Goal: Information Seeking & Learning: Check status

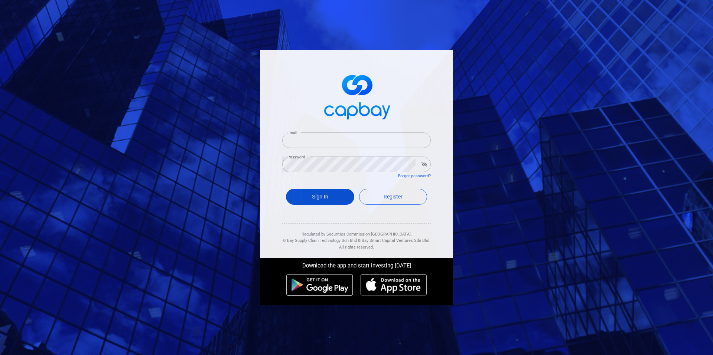
type input "[EMAIL_ADDRESS][DOMAIN_NAME]"
click at [324, 195] on button "Sign In" at bounding box center [320, 197] width 68 height 16
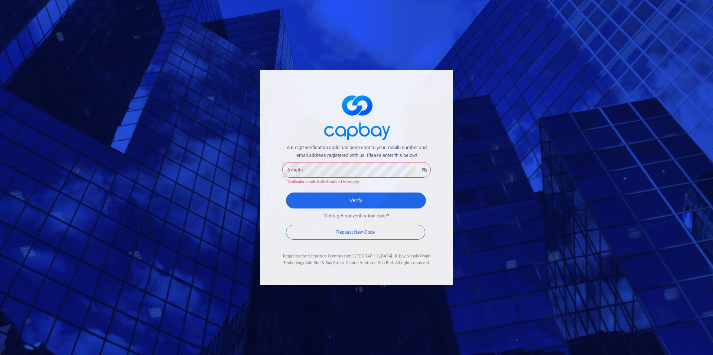
click at [336, 162] on div "A 6-digit verification code has been sent to your mobile number and email addre…" at bounding box center [356, 164] width 148 height 41
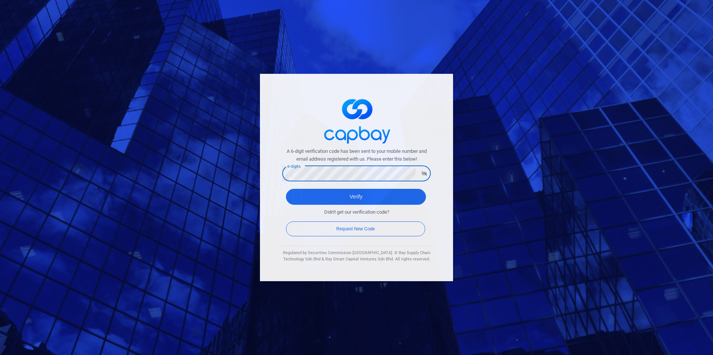
click at [286, 189] on button "Verify" at bounding box center [356, 197] width 140 height 16
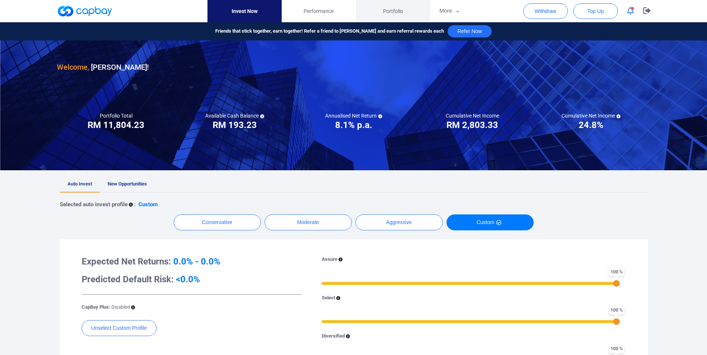
click at [393, 12] on span "Portfolio" at bounding box center [393, 11] width 20 height 8
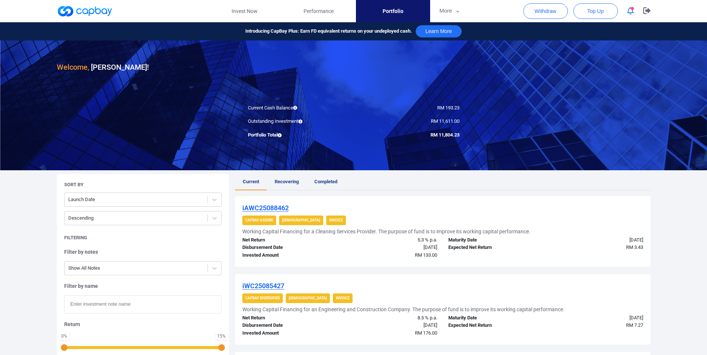
click at [288, 184] on link "Recovering" at bounding box center [287, 182] width 40 height 16
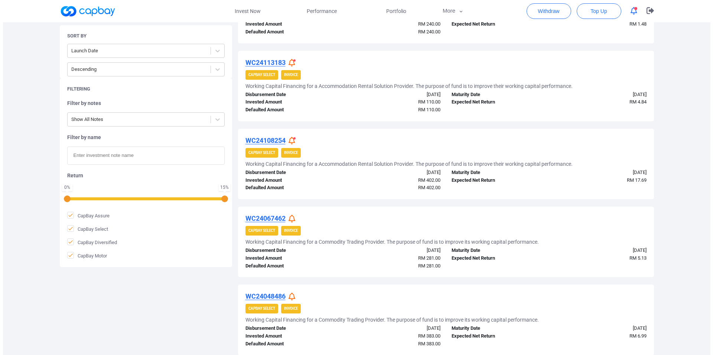
scroll to position [298, 0]
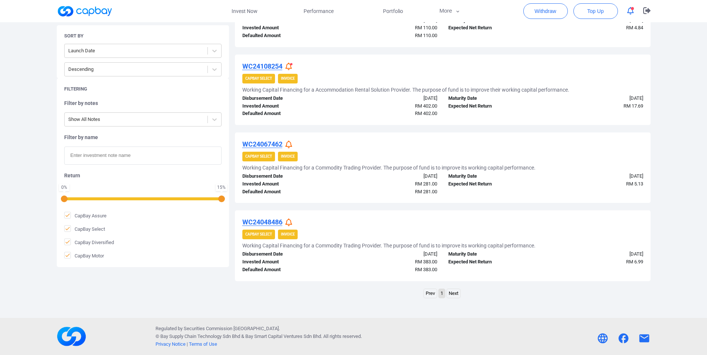
click at [292, 143] on icon at bounding box center [288, 145] width 7 height 8
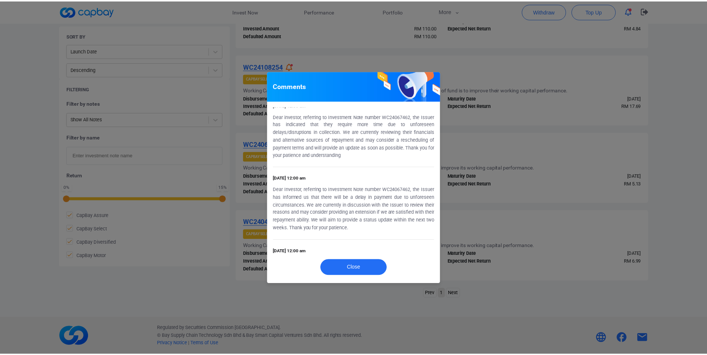
scroll to position [374, 0]
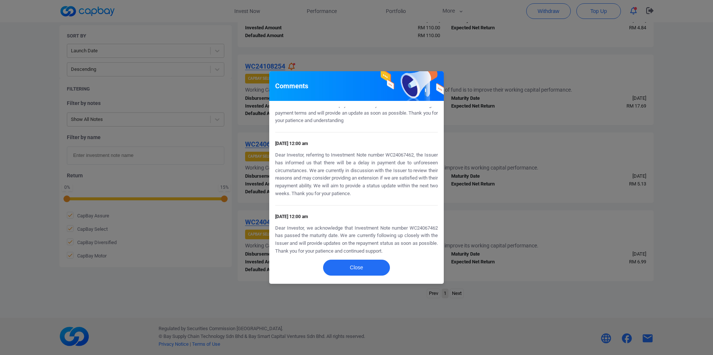
click at [516, 195] on div "Comments [DATE] 3:07 pm Dear Investors, the legal proceedings are currently ong…" at bounding box center [356, 177] width 713 height 355
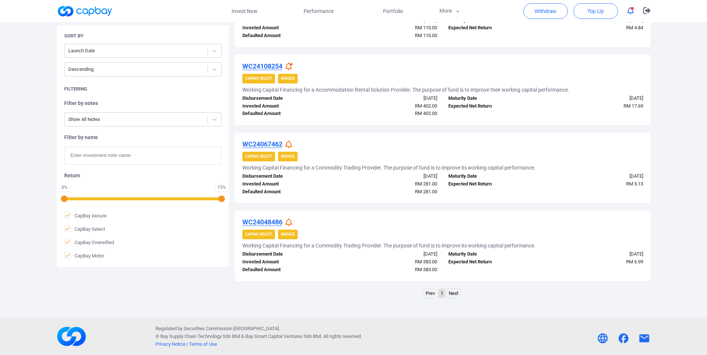
click at [291, 223] on icon at bounding box center [288, 223] width 7 height 8
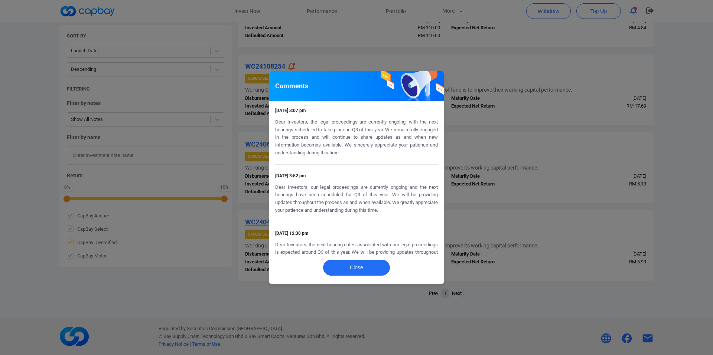
click at [494, 223] on div "Comments [DATE] 3:07 pm Dear Investors, the legal proceedings are currently ong…" at bounding box center [356, 177] width 713 height 355
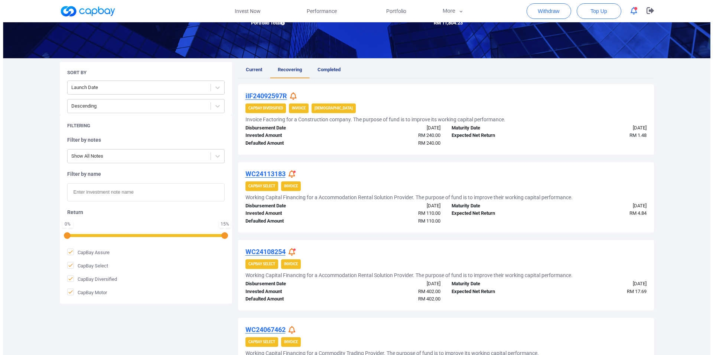
scroll to position [1, 0]
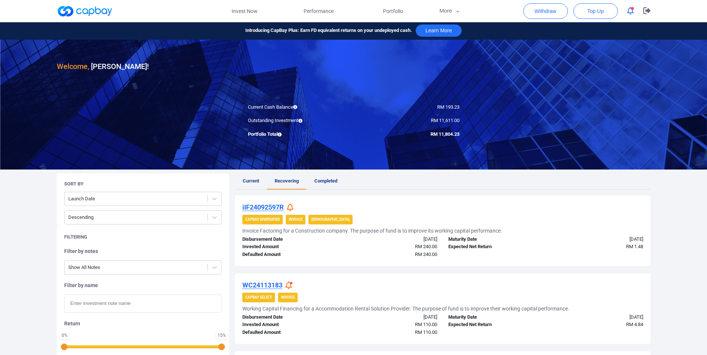
click at [294, 207] on icon at bounding box center [290, 208] width 7 height 8
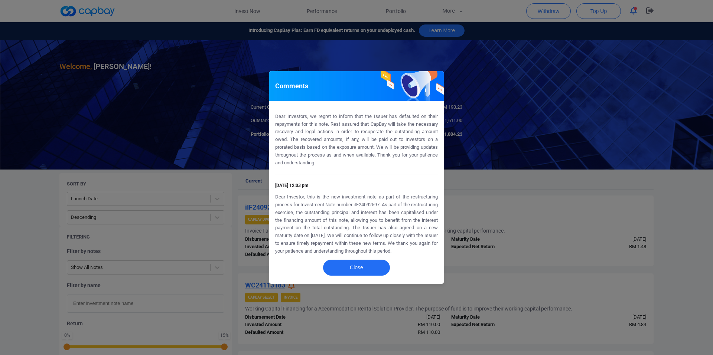
scroll to position [13, 0]
click at [488, 211] on div "Comments [DATE] 5:39 pm Dear Investors, we regret to inform that the Issuer has…" at bounding box center [356, 177] width 713 height 355
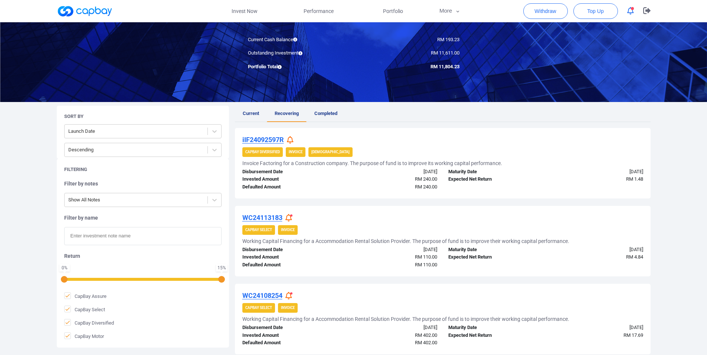
scroll to position [149, 0]
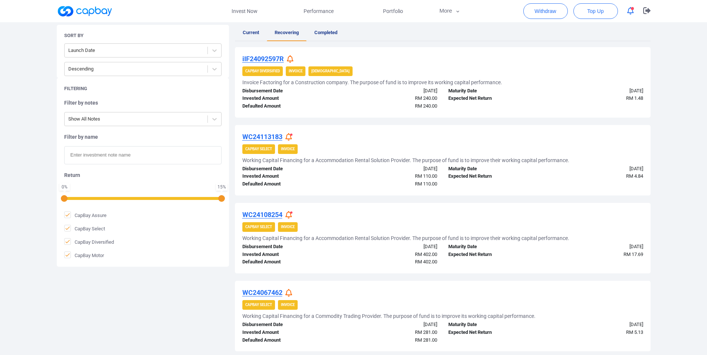
click at [437, 98] on div "RM 240.00" at bounding box center [391, 99] width 103 height 8
click at [439, 166] on div "[DATE]" at bounding box center [391, 169] width 103 height 8
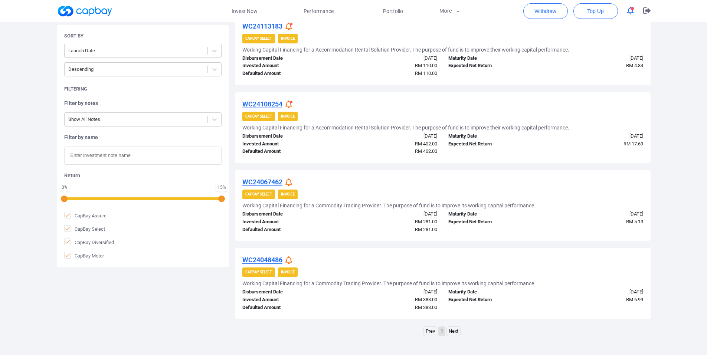
scroll to position [261, 0]
click at [438, 144] on div "RM 402.00" at bounding box center [391, 144] width 103 height 8
click at [435, 189] on div "CapBay Select Invoice" at bounding box center [442, 194] width 401 height 10
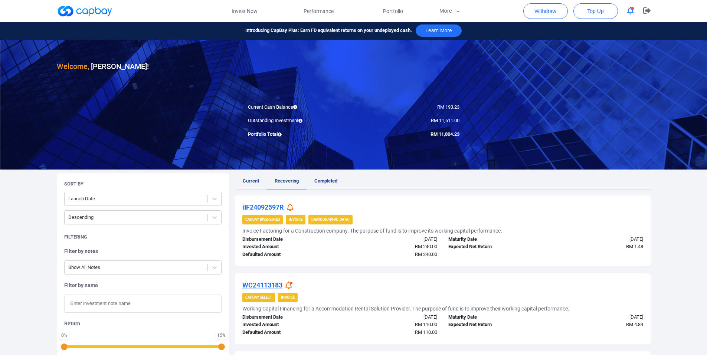
scroll to position [0, 0]
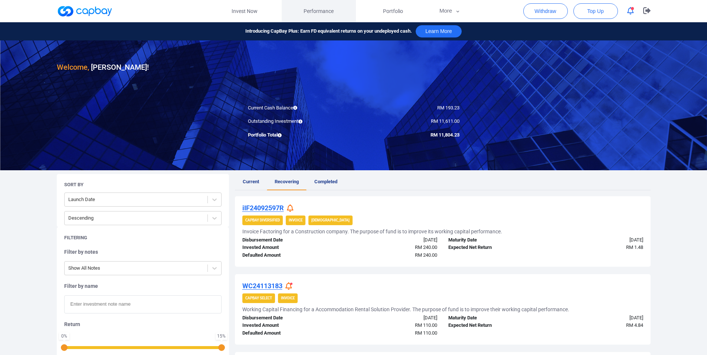
click at [328, 16] on link "Performance" at bounding box center [319, 11] width 74 height 22
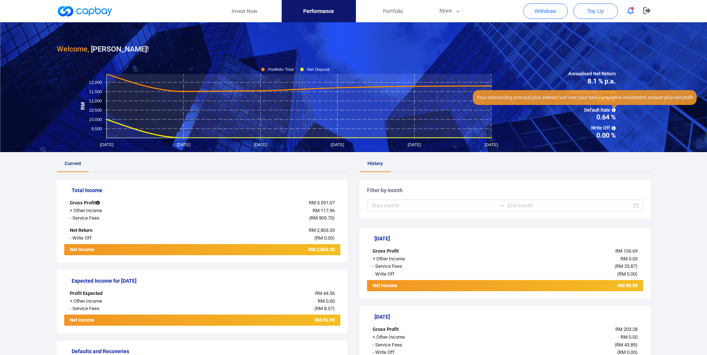
click at [615, 111] on icon at bounding box center [614, 110] width 4 height 4
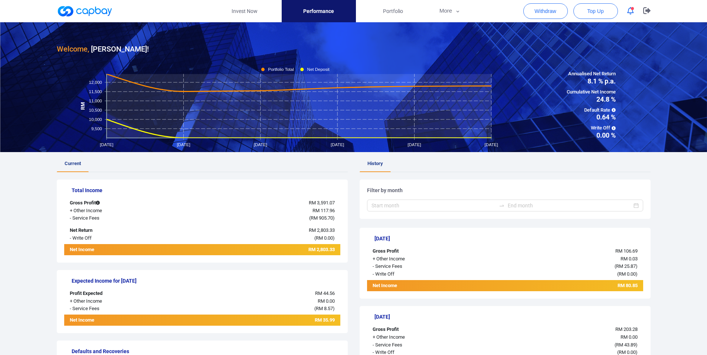
click at [635, 128] on div "Annualised Net Return 8.1 % p.a. Cumulative Net Income 24.8 % Default Rate 0.64…" at bounding box center [591, 104] width 119 height 69
drag, startPoint x: 614, startPoint y: 98, endPoint x: 543, endPoint y: 72, distance: 75.0
click at [543, 72] on div "Annualised Net Return 8.1 % p.a. Cumulative Net Income 24.8 % Default Rate 0.64…" at bounding box center [591, 104] width 119 height 69
drag, startPoint x: 567, startPoint y: 78, endPoint x: 634, endPoint y: 140, distance: 90.3
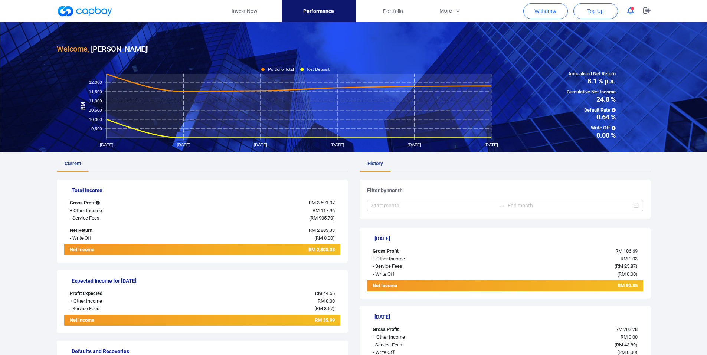
click at [634, 140] on div at bounding box center [353, 87] width 707 height 130
click at [633, 138] on div "Annualised Net Return 8.1 % p.a. Cumulative Net Income 24.8 % Default Rate 0.64…" at bounding box center [591, 104] width 119 height 69
click at [601, 75] on span "Annualised Net Return" at bounding box center [591, 74] width 49 height 8
drag, startPoint x: 570, startPoint y: 70, endPoint x: 646, endPoint y: 143, distance: 105.5
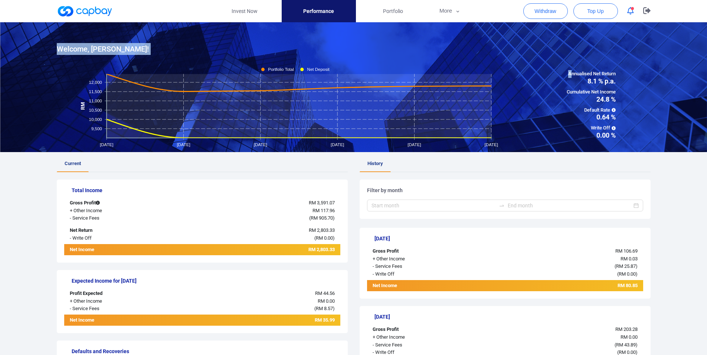
click at [655, 141] on div at bounding box center [353, 87] width 707 height 130
click at [69, 210] on div "+ Other Income" at bounding box center [121, 211] width 115 height 8
click at [77, 204] on div "Gross Profit" at bounding box center [121, 203] width 115 height 8
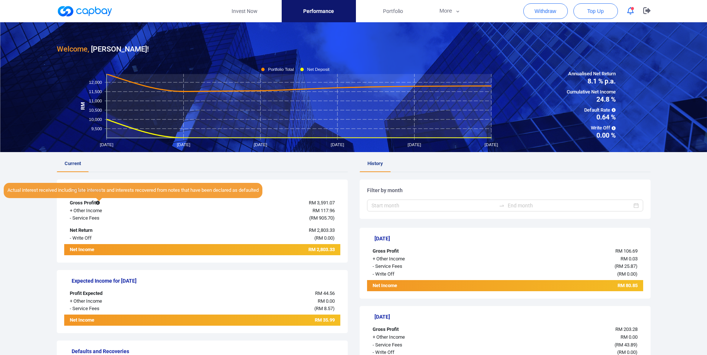
click at [99, 200] on span at bounding box center [99, 199] width 6 height 3
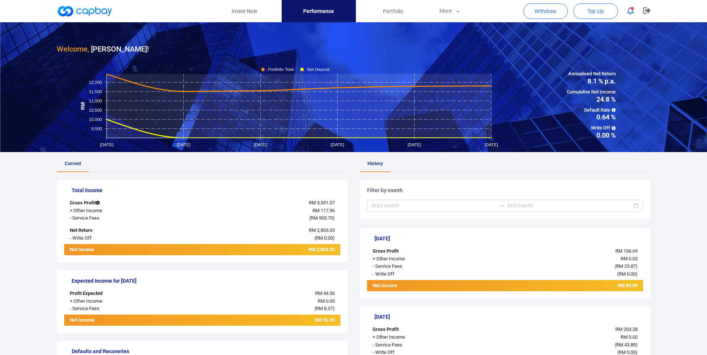
drag, startPoint x: 177, startPoint y: 217, endPoint x: 261, endPoint y: 209, distance: 83.9
click at [177, 217] on div "- Service Fees" at bounding box center [121, 219] width 115 height 8
drag, startPoint x: 338, startPoint y: 217, endPoint x: 103, endPoint y: 204, distance: 235.6
click at [103, 204] on div "Total Income Gross Profit RM 3,591.07 + Other Income RM 117.96 - Service Fees (…" at bounding box center [202, 221] width 291 height 83
click at [140, 209] on div "+ Other Income" at bounding box center [121, 211] width 115 height 8
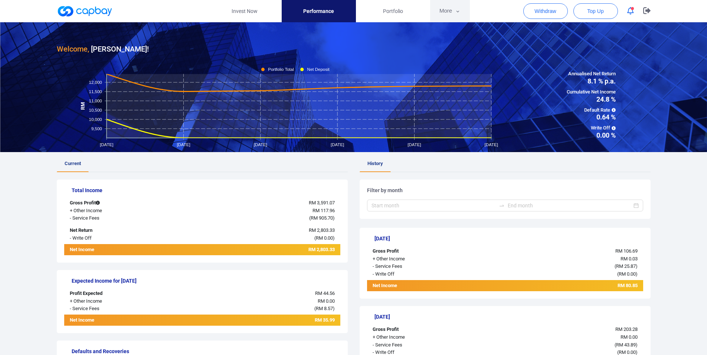
click at [454, 9] on button "More" at bounding box center [450, 11] width 40 height 22
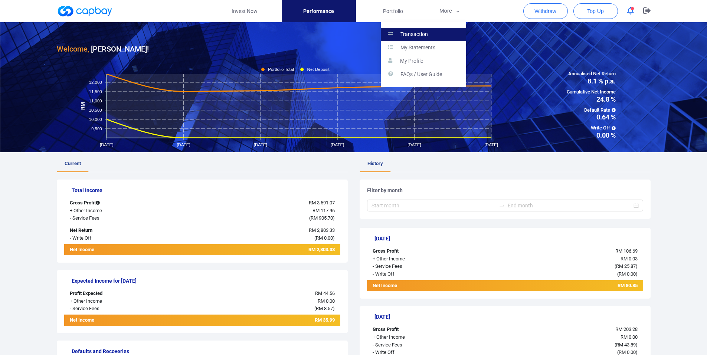
click at [413, 31] on p "Transaction" at bounding box center [413, 34] width 27 height 7
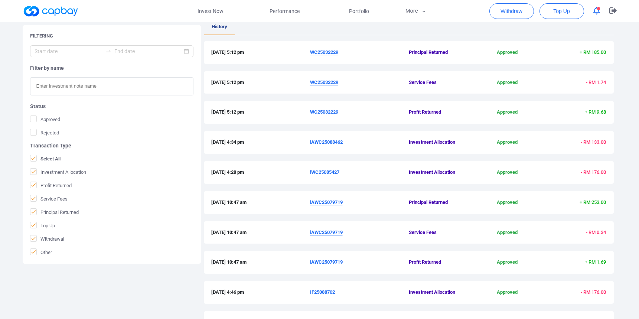
scroll to position [138, 0]
click at [36, 249] on span at bounding box center [33, 251] width 7 height 7
click at [0, 0] on input "Other" at bounding box center [0, 0] width 0 height 0
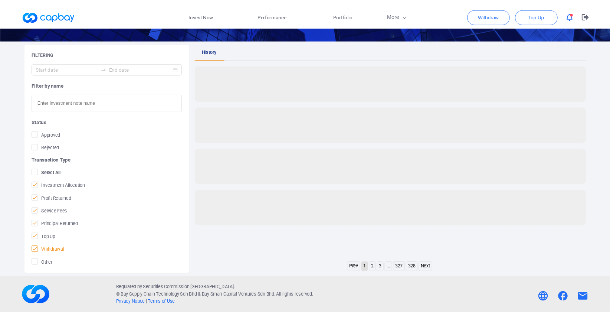
scroll to position [116, 0]
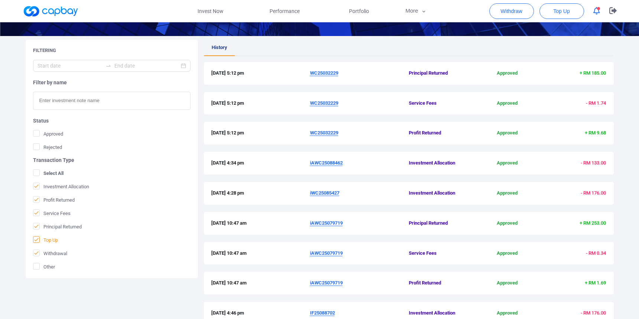
click at [38, 238] on icon at bounding box center [36, 239] width 6 height 6
click at [0, 0] on input "Top Up" at bounding box center [0, 0] width 0 height 0
click at [34, 226] on icon at bounding box center [36, 226] width 6 height 6
click at [0, 0] on input "Principal Returned" at bounding box center [0, 0] width 0 height 0
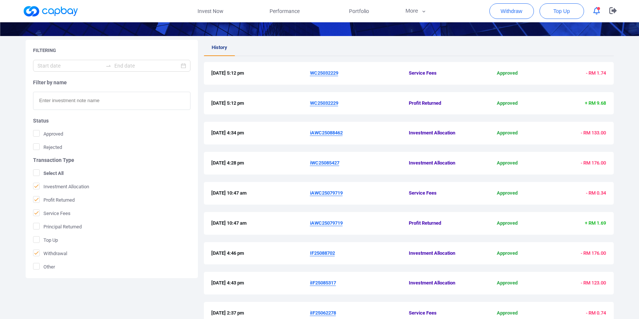
click at [37, 217] on form "Filter by name Status Approved Rejected Transaction Type Select All Investment …" at bounding box center [111, 165] width 157 height 210
click at [39, 209] on span "Service Fees" at bounding box center [51, 212] width 37 height 7
click at [0, 0] on input "Service Fees" at bounding box center [0, 0] width 0 height 0
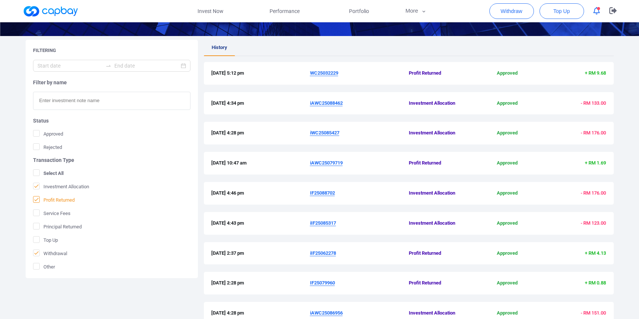
click at [39, 200] on icon at bounding box center [36, 199] width 6 height 6
click at [0, 0] on input "Profit Returned" at bounding box center [0, 0] width 0 height 0
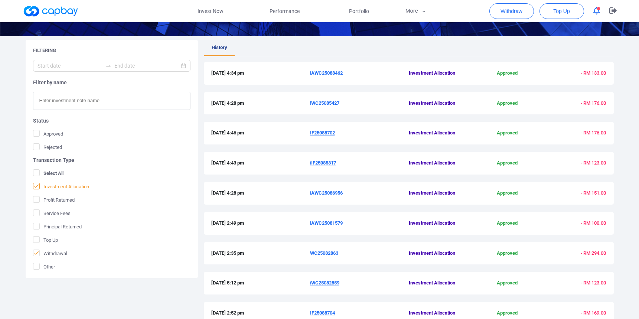
click at [38, 188] on icon at bounding box center [36, 186] width 6 height 6
click at [0, 0] on input "Investment Allocation" at bounding box center [0, 0] width 0 height 0
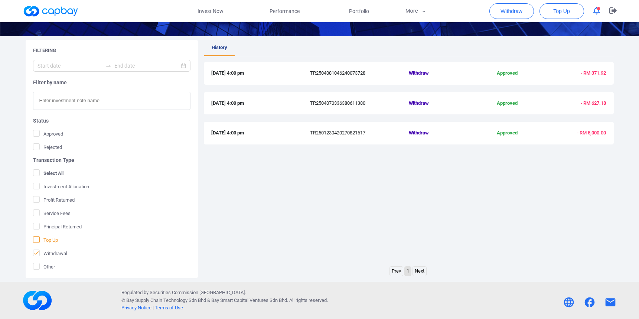
click at [47, 240] on span "Top Up" at bounding box center [45, 239] width 25 height 7
click at [0, 0] on input "Top Up" at bounding box center [0, 0] width 0 height 0
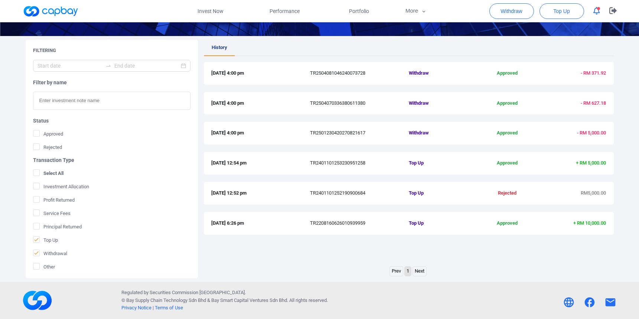
click at [420, 270] on link "Next" at bounding box center [419, 270] width 13 height 9
click at [446, 220] on span "Top Up" at bounding box center [442, 223] width 66 height 8
drag, startPoint x: 373, startPoint y: 220, endPoint x: 544, endPoint y: 228, distance: 171.6
click at [534, 223] on div "[DATE] 6:26 pm TR2208160626010939959 Top Up Approved + RM 10,000.00" at bounding box center [408, 223] width 395 height 8
click at [546, 231] on div "[DATE] 6:26 pm TR2208160626010939959 Top Up Approved + RM 10,000.00" at bounding box center [409, 223] width 410 height 23
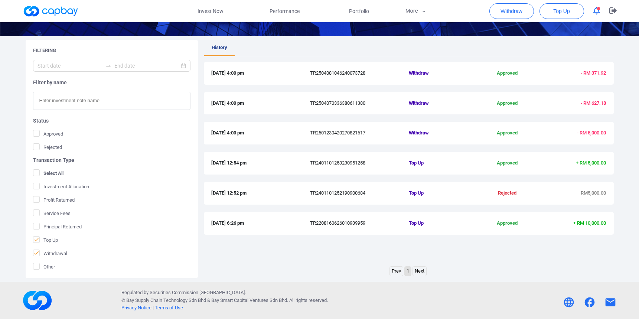
click at [611, 221] on div "[DATE] 6:26 pm TR2208160626010939959 Top Up Approved + RM 10,000.00" at bounding box center [409, 223] width 410 height 23
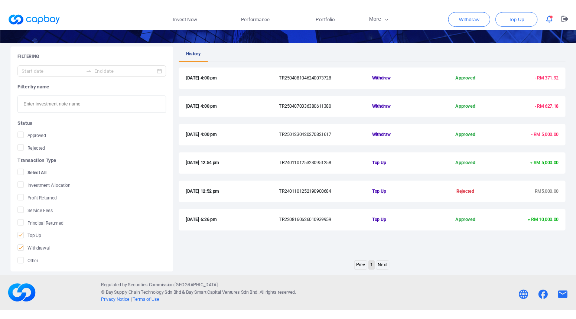
scroll to position [115, 0]
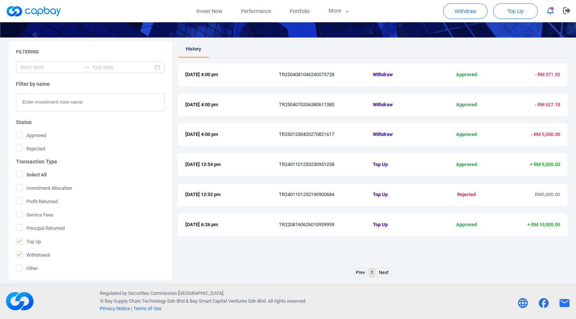
click at [560, 108] on div "[DATE] 4:00 pm TR2504070336380611380 Withdraw Approved - RM 627.18" at bounding box center [372, 105] width 389 height 23
click at [293, 12] on span "Portfolio" at bounding box center [299, 11] width 20 height 8
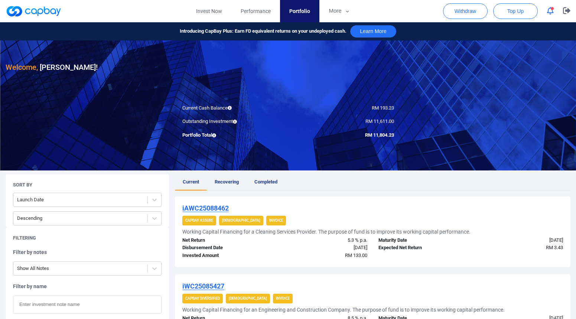
drag, startPoint x: 318, startPoint y: 191, endPoint x: 316, endPoint y: 183, distance: 8.0
click at [261, 6] on link "Performance" at bounding box center [255, 11] width 49 height 22
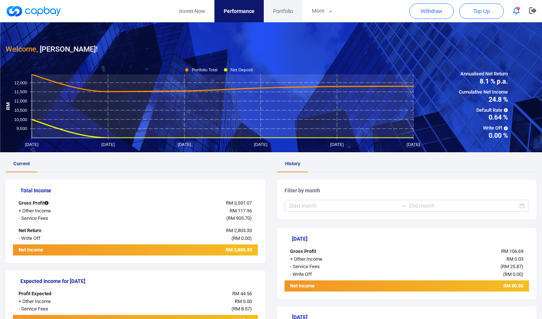
click at [278, 7] on span "Portfolio" at bounding box center [283, 11] width 20 height 8
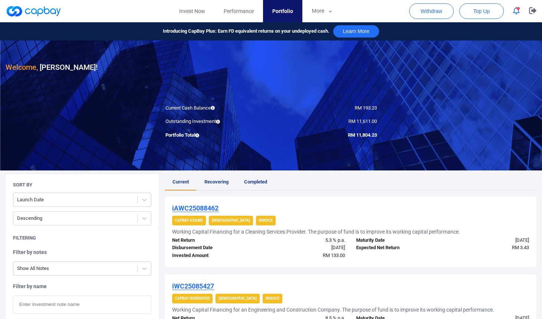
click at [217, 187] on link "Recovering" at bounding box center [217, 182] width 40 height 16
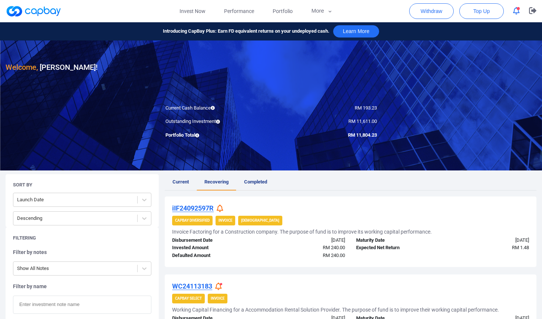
click at [255, 178] on link "Completed" at bounding box center [255, 182] width 39 height 16
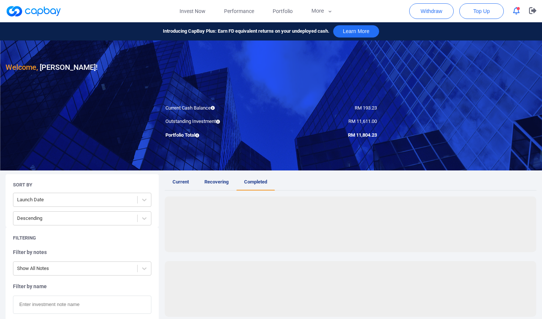
click at [215, 182] on span "Recovering" at bounding box center [216, 182] width 24 height 6
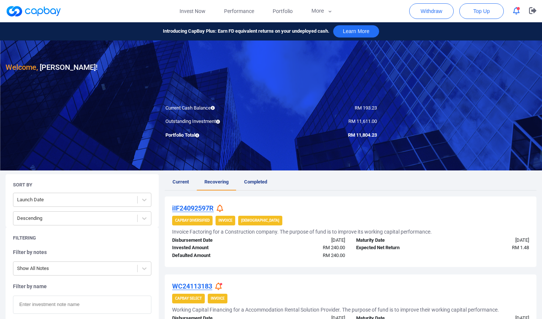
click at [253, 180] on span "Completed" at bounding box center [255, 182] width 23 height 6
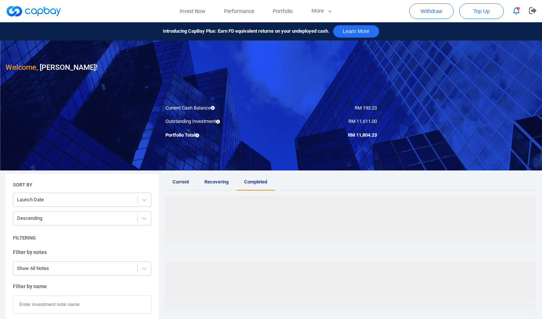
click at [218, 186] on link "Recovering" at bounding box center [217, 182] width 40 height 16
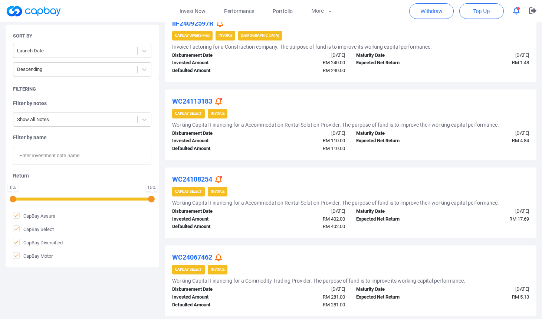
scroll to position [186, 0]
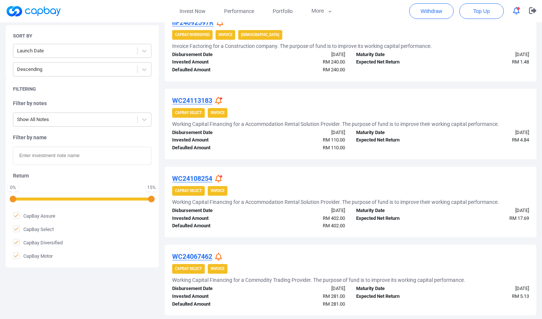
click at [395, 199] on h5 "Working Capital Financing for a Accommodation Rental Solution Provider. The pur…" at bounding box center [335, 202] width 327 height 7
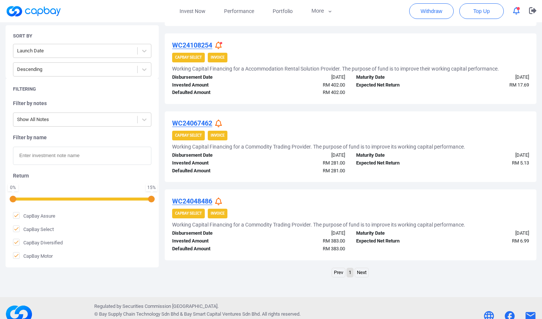
scroll to position [331, 0]
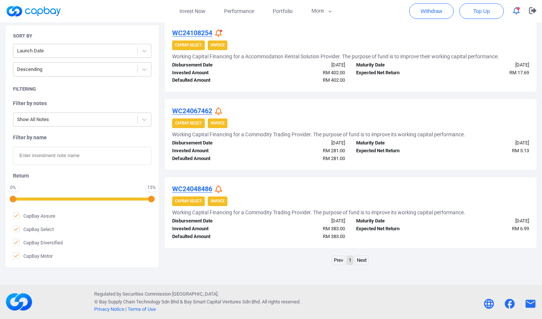
click at [364, 259] on link "Next" at bounding box center [361, 260] width 13 height 9
click at [370, 263] on div "Prev 1 Next" at bounding box center [351, 261] width 372 height 12
click at [368, 263] on li "Next" at bounding box center [362, 260] width 14 height 10
drag, startPoint x: 365, startPoint y: 263, endPoint x: 533, endPoint y: 253, distance: 167.6
click at [365, 263] on link "Next" at bounding box center [361, 260] width 13 height 9
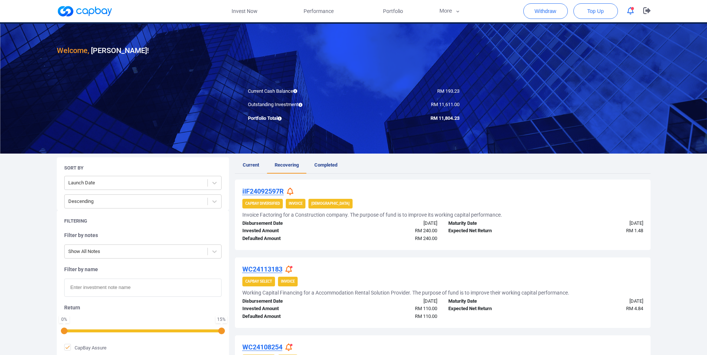
scroll to position [0, 0]
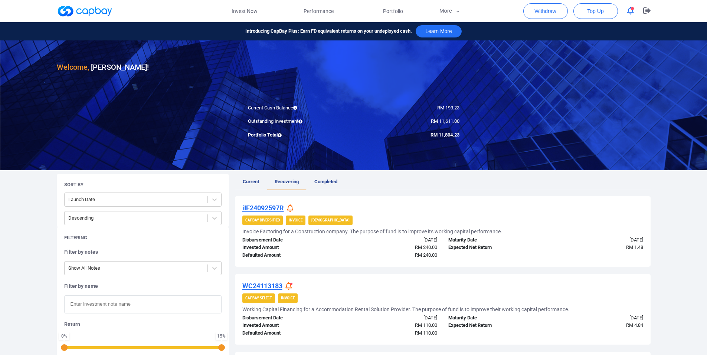
click at [240, 181] on link "Current" at bounding box center [251, 182] width 32 height 16
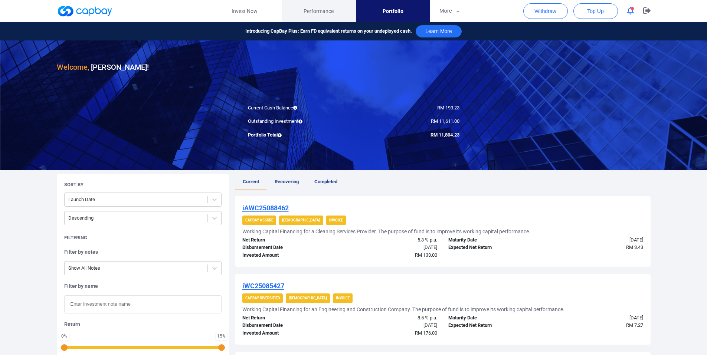
click at [326, 10] on span "Performance" at bounding box center [319, 11] width 30 height 8
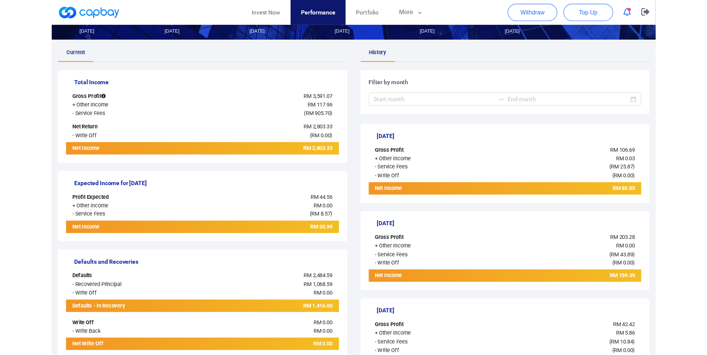
scroll to position [19, 0]
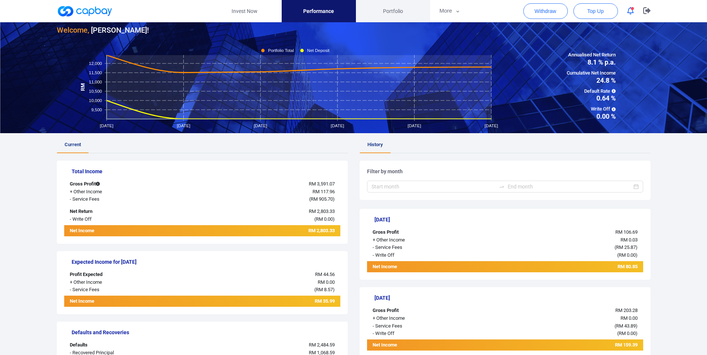
click at [386, 18] on link "Portfolio" at bounding box center [393, 11] width 74 height 22
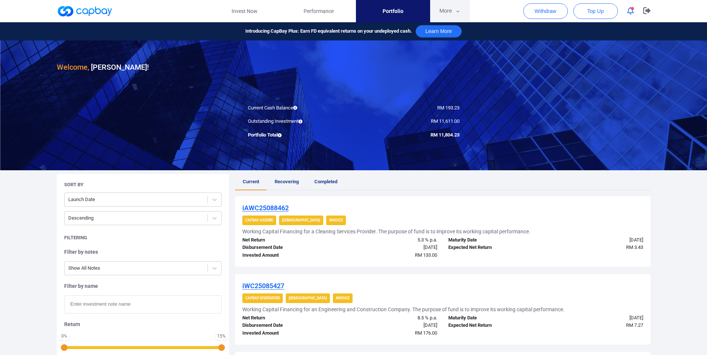
click at [451, 14] on button "More" at bounding box center [450, 11] width 40 height 22
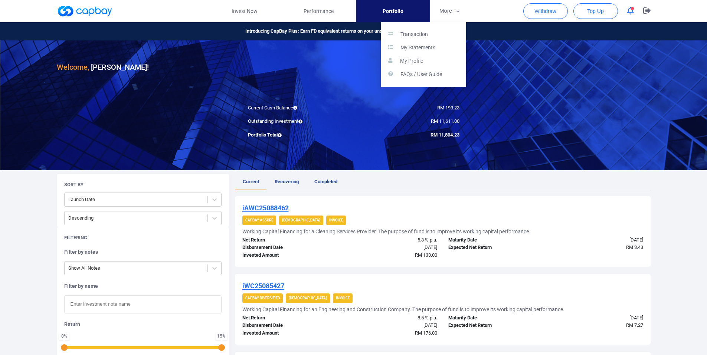
click at [397, 189] on button "button" at bounding box center [353, 177] width 707 height 355
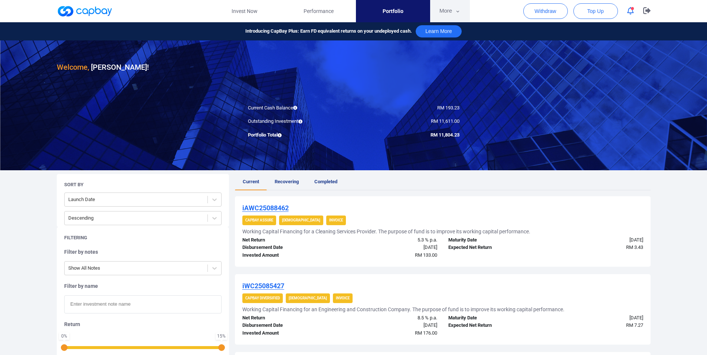
click at [444, 14] on button "More" at bounding box center [450, 11] width 40 height 22
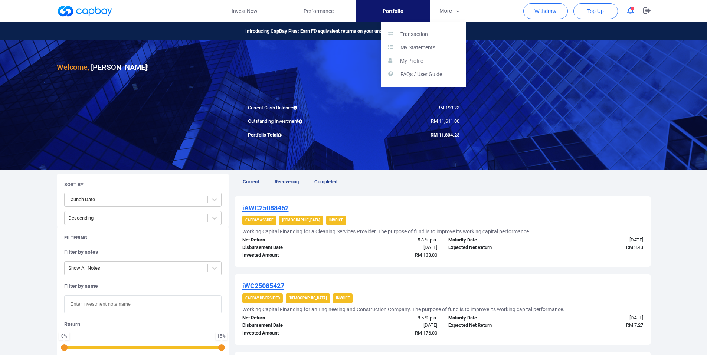
click at [78, 12] on button "button" at bounding box center [353, 177] width 707 height 355
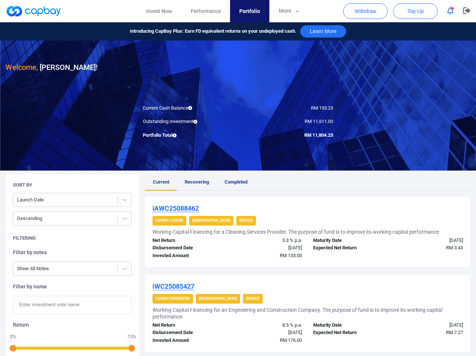
click at [174, 134] on div "Portfolio Total" at bounding box center [187, 135] width 101 height 8
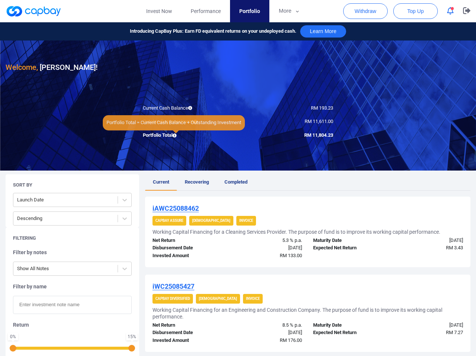
click at [176, 134] on icon at bounding box center [175, 135] width 4 height 4
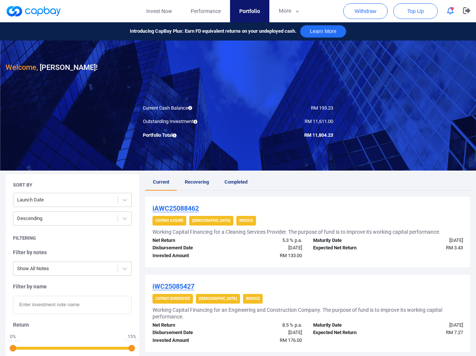
click at [363, 134] on div at bounding box center [238, 105] width 476 height 130
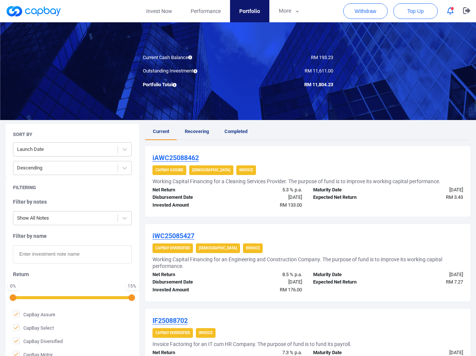
scroll to position [111, 0]
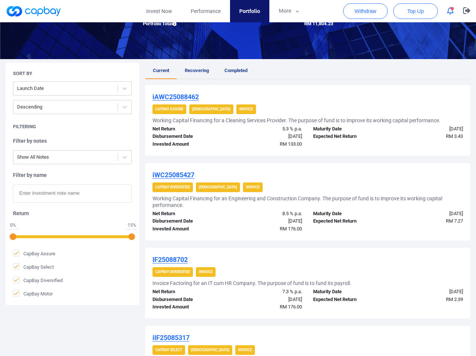
click at [193, 69] on span "Recovering" at bounding box center [197, 71] width 24 height 6
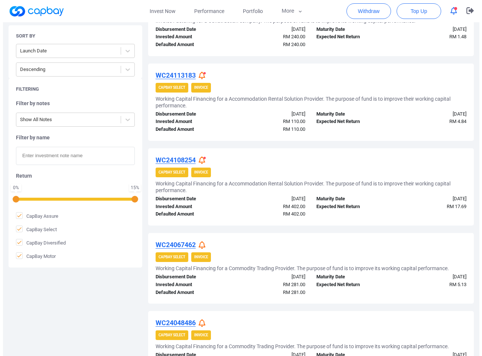
scroll to position [304, 0]
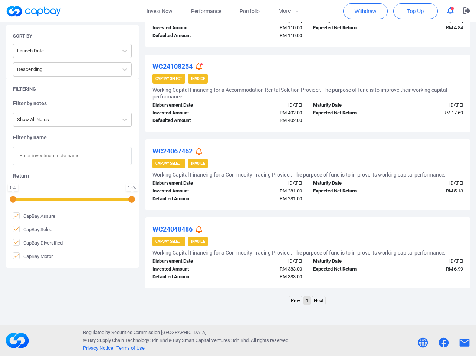
click at [199, 227] on icon at bounding box center [199, 229] width 7 height 8
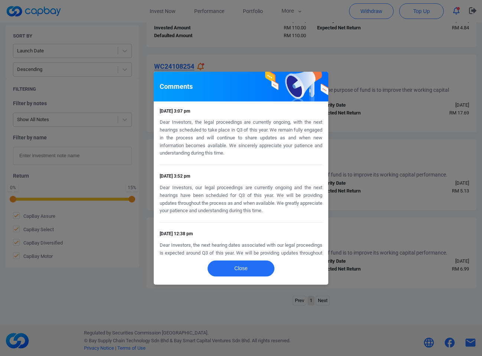
click at [350, 179] on div "Comments [DATE] 3:07 pm Dear Investors, the legal proceedings are currently ong…" at bounding box center [241, 178] width 482 height 356
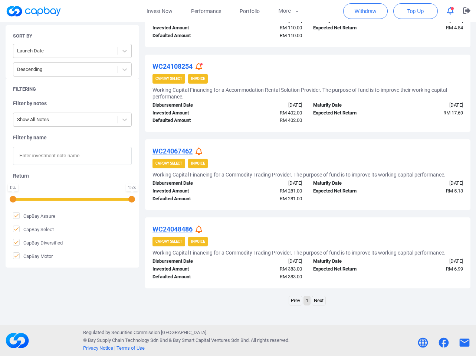
click at [199, 151] on icon at bounding box center [199, 151] width 7 height 8
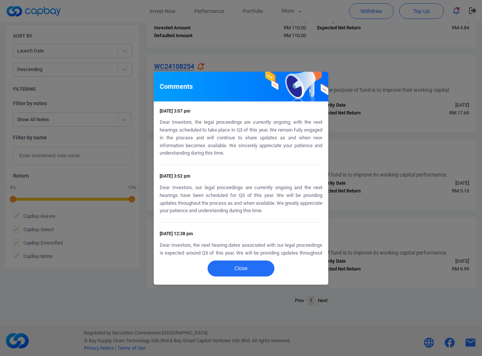
click at [352, 158] on div "Comments [DATE] 3:07 pm Dear Investors, the legal proceedings are currently ong…" at bounding box center [241, 178] width 482 height 356
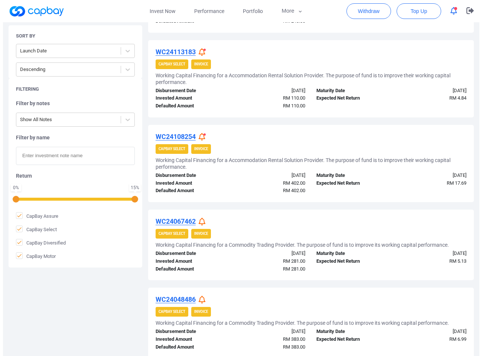
scroll to position [193, 0]
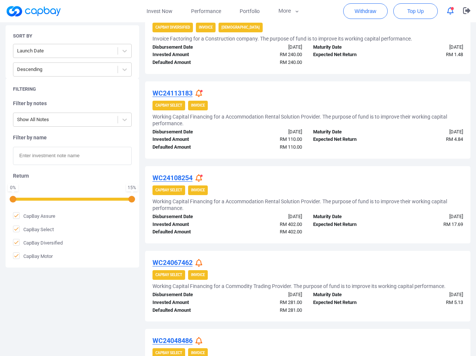
click at [200, 173] on div "WC24108254 CapBay Select Invoice Working Capital Financing for a Accommodation …" at bounding box center [307, 204] width 325 height 77
click at [200, 175] on icon at bounding box center [199, 178] width 7 height 8
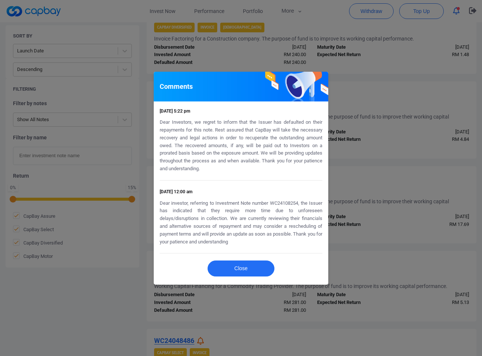
click at [340, 171] on div "Comments [DATE] 5:22 pm Dear Investors, we regret to inform that the Issuer has…" at bounding box center [241, 178] width 482 height 356
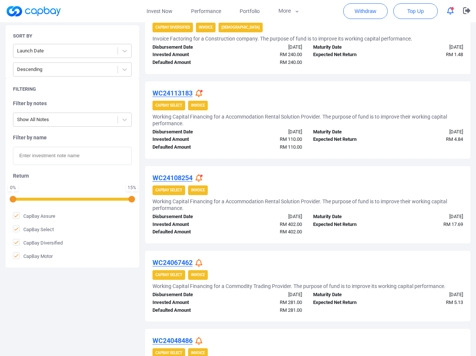
click at [197, 90] on icon at bounding box center [199, 93] width 7 height 8
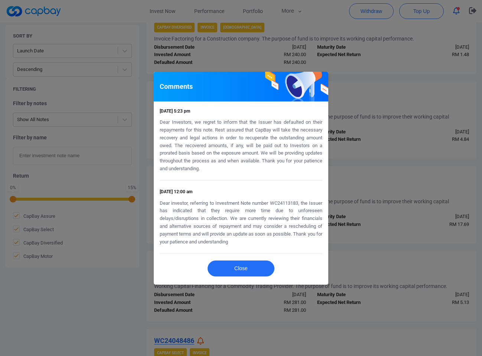
click at [399, 164] on div "Comments [DATE] 5:23 pm Dear Investors, we regret to inform that the Issuer has…" at bounding box center [241, 178] width 482 height 356
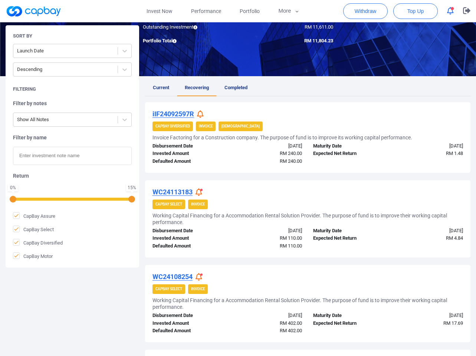
scroll to position [0, 0]
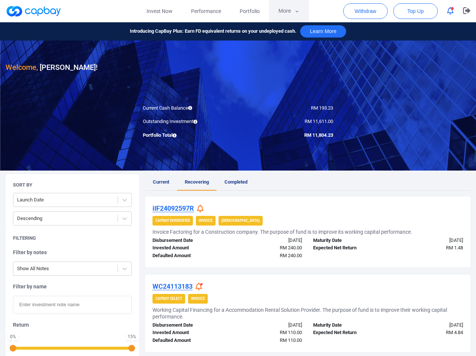
click at [299, 10] on icon "button" at bounding box center [297, 11] width 6 height 7
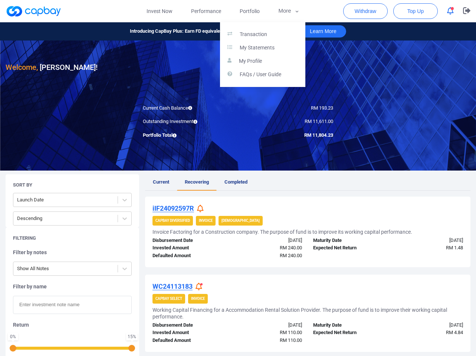
click at [203, 10] on button "button" at bounding box center [238, 178] width 476 height 356
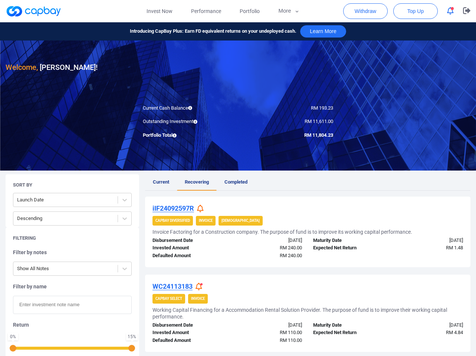
click at [40, 11] on link at bounding box center [34, 11] width 56 height 12
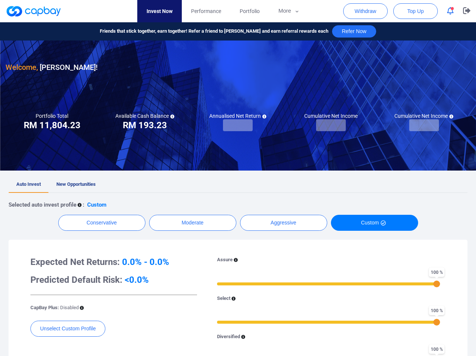
click at [40, 11] on link at bounding box center [34, 11] width 56 height 12
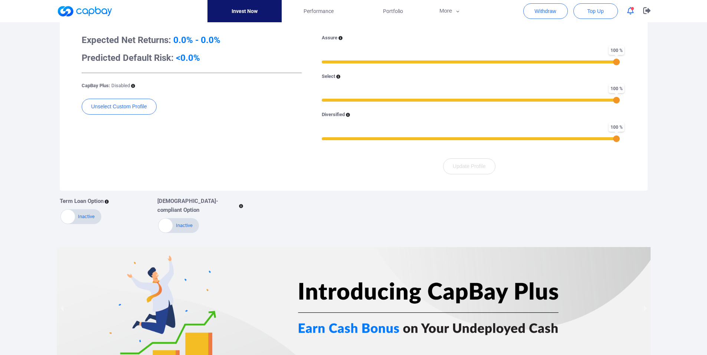
scroll to position [260, 0]
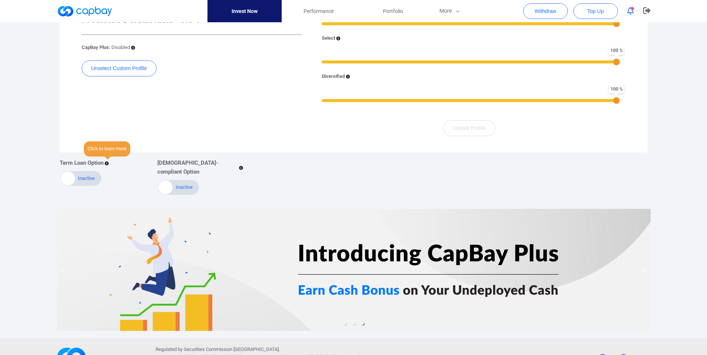
click at [108, 160] on div at bounding box center [107, 162] width 4 height 9
click at [108, 162] on icon at bounding box center [107, 163] width 4 height 4
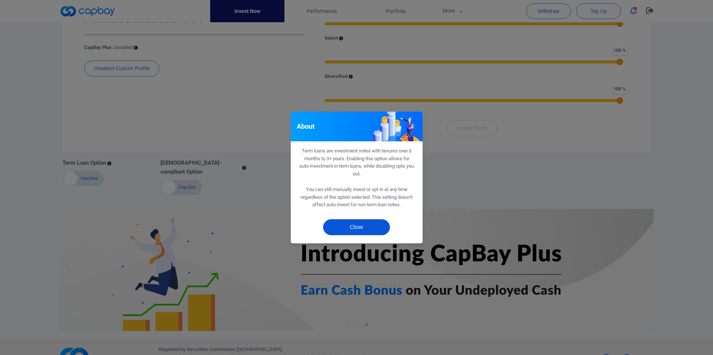
click at [340, 225] on button "Close" at bounding box center [356, 227] width 67 height 16
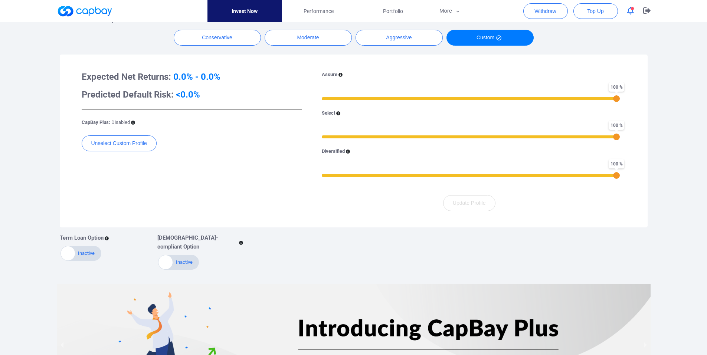
scroll to position [74, 0]
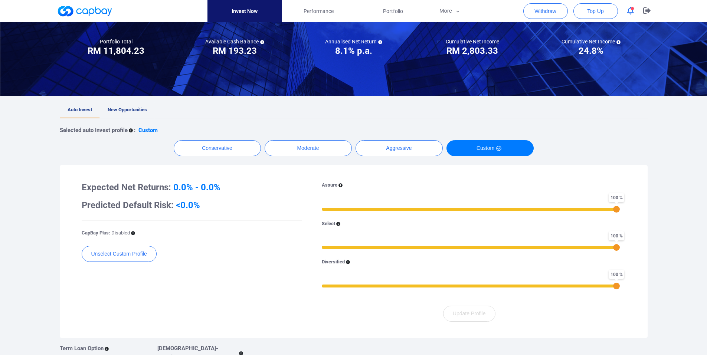
click at [128, 108] on span "New Opportunities" at bounding box center [127, 110] width 39 height 6
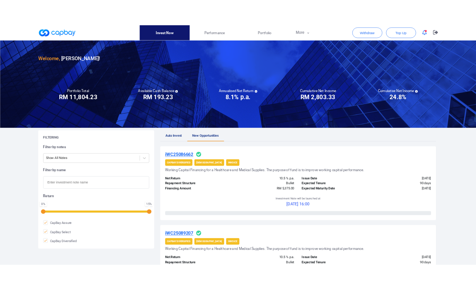
scroll to position [74, 0]
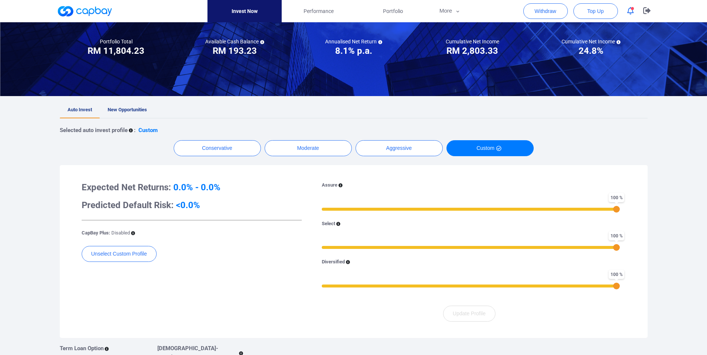
click at [483, 138] on div "Selected auto invest profile : Custom Conservative Moderate Aggressive Custom E…" at bounding box center [354, 249] width 588 height 263
click at [480, 148] on button "Custom" at bounding box center [489, 148] width 87 height 16
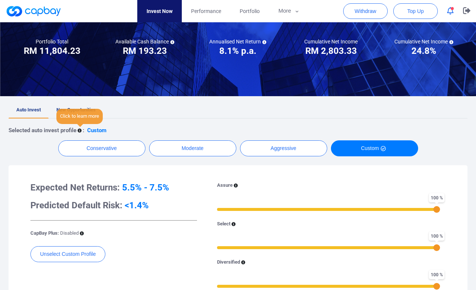
click at [80, 131] on icon at bounding box center [80, 130] width 4 height 4
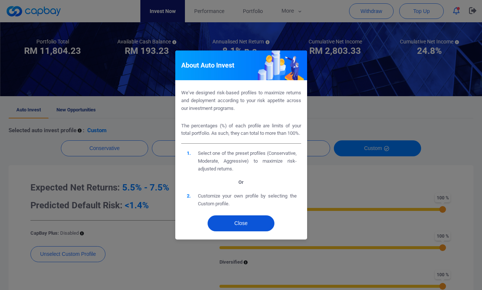
click at [259, 220] on button "Close" at bounding box center [240, 223] width 67 height 16
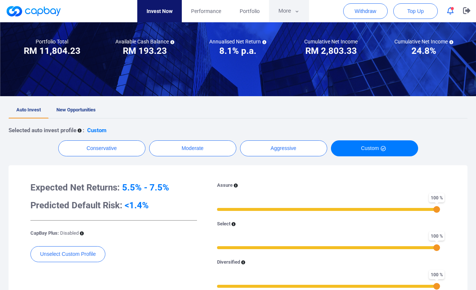
click at [284, 13] on button "More" at bounding box center [289, 11] width 40 height 22
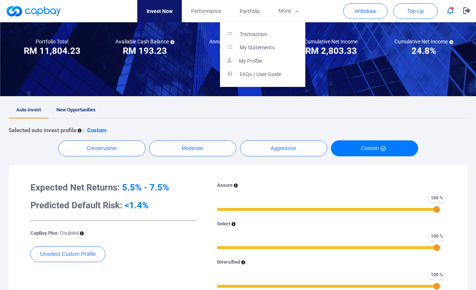
click at [262, 82] on div "Transaction My Statements My Profile FAQs / User Guide" at bounding box center [262, 54] width 85 height 65
click at [265, 77] on p "FAQs / User Guide" at bounding box center [261, 74] width 42 height 7
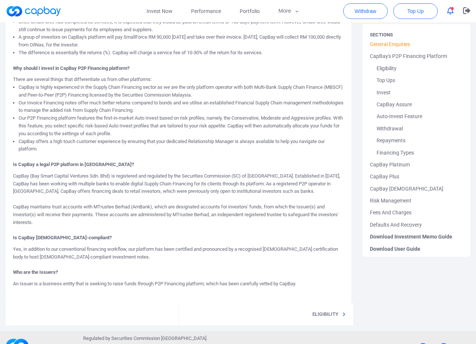
scroll to position [297, 0]
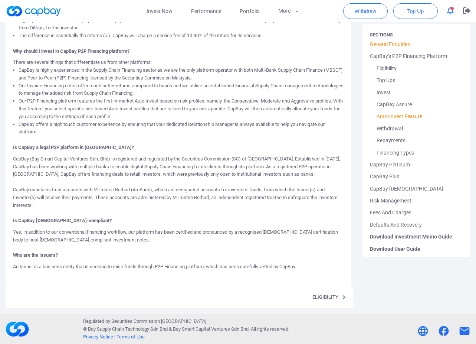
click at [406, 114] on link "Auto-Invest Feature" at bounding box center [416, 116] width 93 height 12
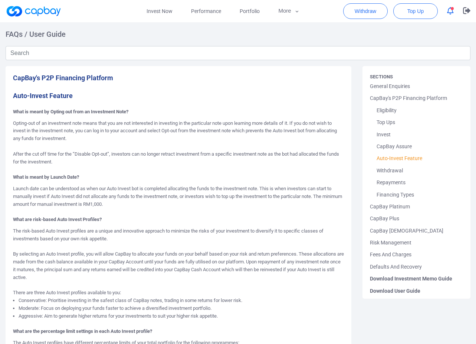
click at [49, 9] on link at bounding box center [34, 11] width 56 height 12
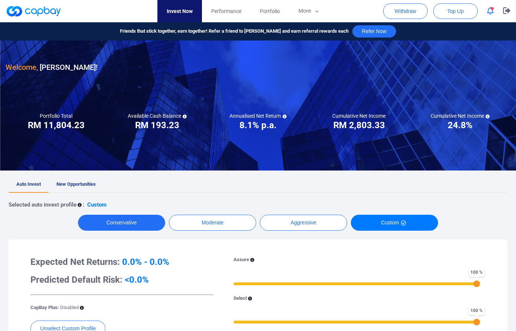
click at [109, 224] on button "Conservative" at bounding box center [121, 223] width 87 height 16
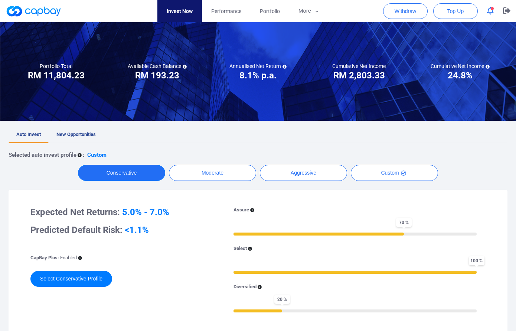
scroll to position [111, 0]
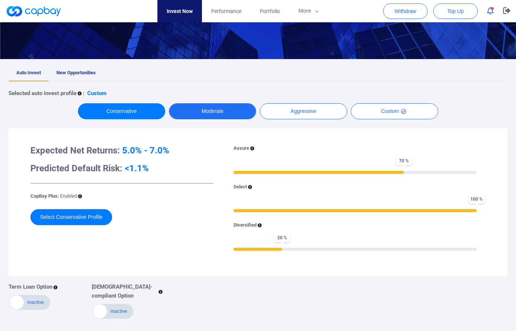
click at [239, 109] on button "Moderate" at bounding box center [212, 111] width 87 height 16
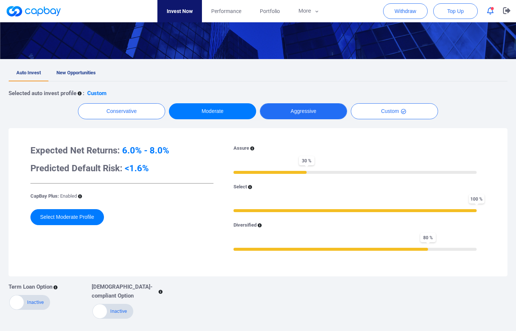
click at [298, 109] on button "Aggressive" at bounding box center [303, 111] width 87 height 16
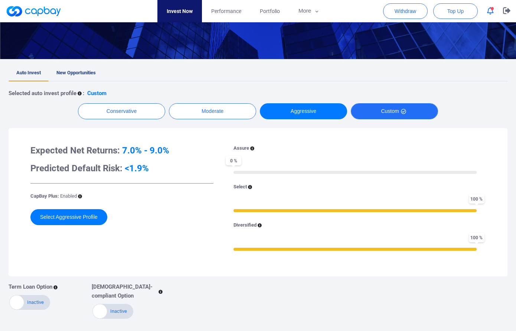
click at [392, 113] on button "Custom" at bounding box center [394, 111] width 87 height 16
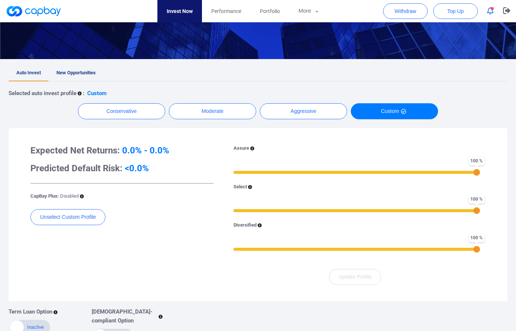
click at [52, 225] on div "Unselect Custom Profile" at bounding box center [121, 220] width 183 height 23
click at [54, 222] on button "Unselect Custom Profile" at bounding box center [67, 217] width 75 height 16
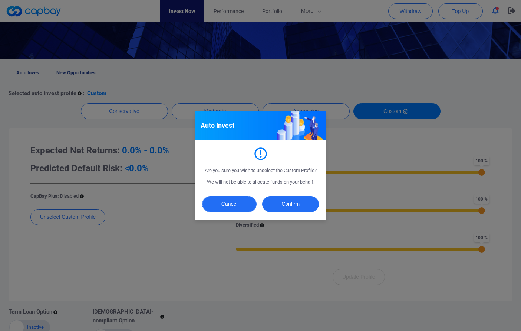
click at [242, 206] on button "Cancel" at bounding box center [229, 204] width 55 height 16
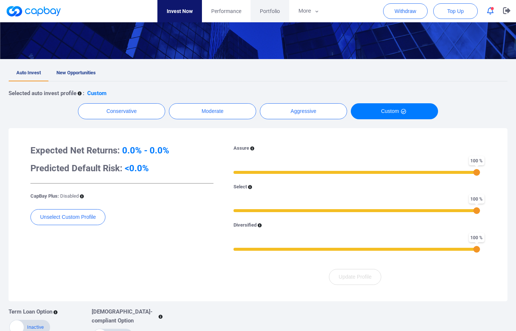
click at [281, 19] on link "Portfolio" at bounding box center [270, 11] width 39 height 22
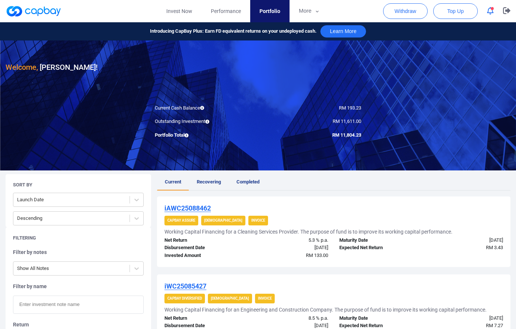
click at [341, 186] on ul "Current Recovering Completed" at bounding box center [333, 182] width 353 height 16
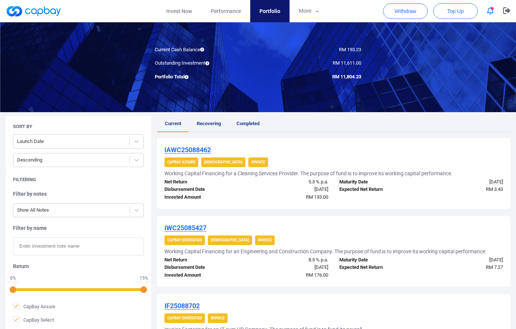
scroll to position [148, 0]
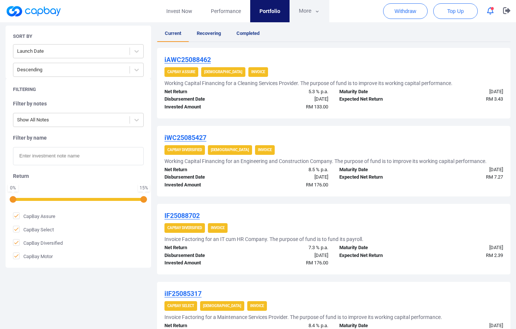
click at [310, 11] on button "More" at bounding box center [309, 11] width 40 height 22
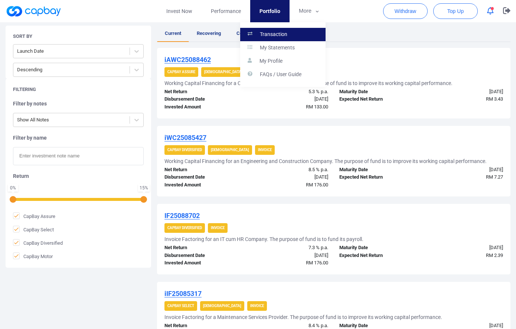
click at [289, 38] on link "Transaction" at bounding box center [282, 34] width 85 height 13
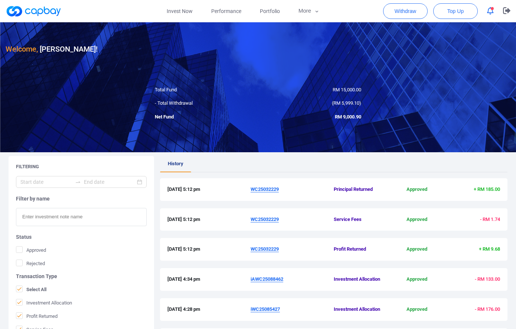
scroll to position [111, 0]
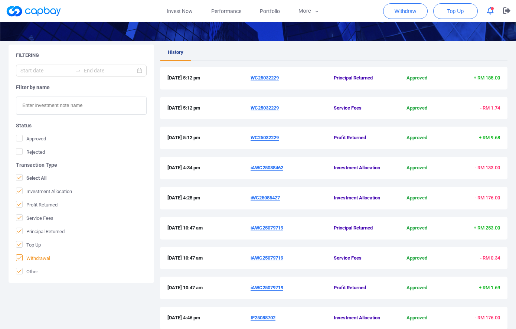
click at [23, 260] on span "Withdrawal" at bounding box center [33, 257] width 34 height 7
click at [0, 0] on input "Withdrawal" at bounding box center [0, 0] width 0 height 0
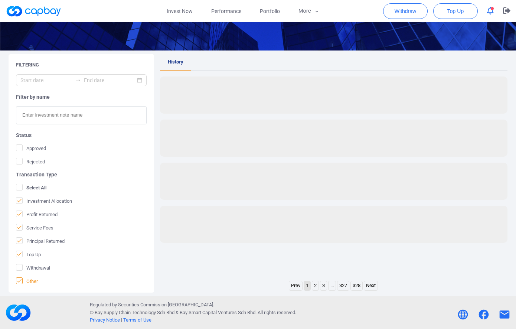
click at [20, 279] on div "Filtering Filter by name Status Approved Rejected Transaction Type Select All I…" at bounding box center [81, 173] width 145 height 238
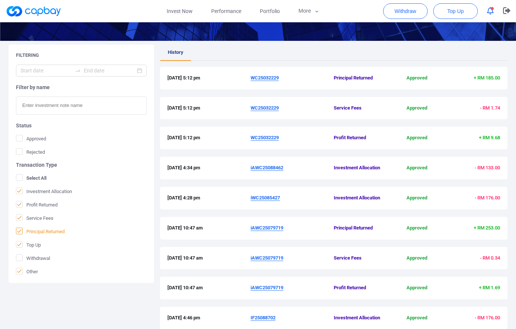
click at [45, 231] on span "Principal Returned" at bounding box center [40, 230] width 49 height 7
click at [0, 0] on input "Principal Returned" at bounding box center [0, 0] width 0 height 0
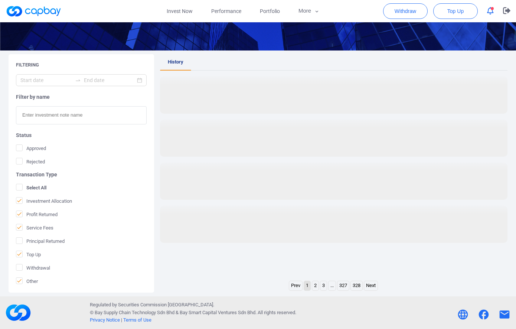
click at [38, 223] on form "Filter by name Status Approved Rejected Transaction Type Select All Investment …" at bounding box center [81, 179] width 131 height 210
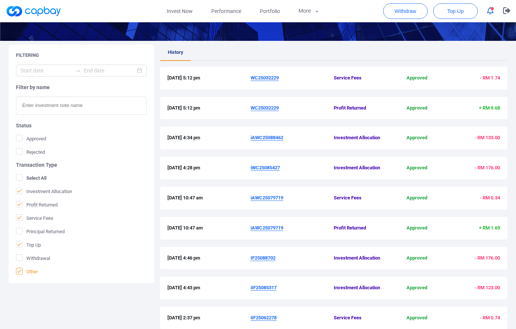
click at [22, 269] on icon at bounding box center [19, 271] width 6 height 6
click at [0, 0] on input "Other" at bounding box center [0, 0] width 0 height 0
click at [39, 208] on form "Filter by name Status Approved Rejected Transaction Type Select All Investment …" at bounding box center [81, 170] width 131 height 210
click at [39, 206] on span "Profit Returned" at bounding box center [37, 204] width 42 height 7
click at [0, 0] on input "Profit Returned" at bounding box center [0, 0] width 0 height 0
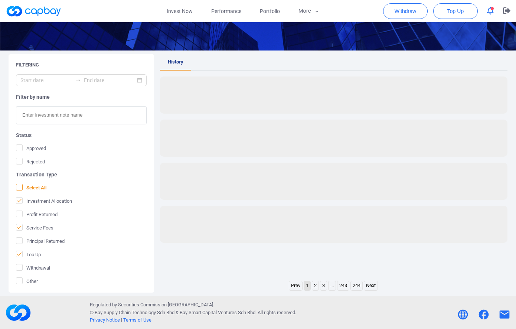
click at [44, 185] on span "Select All" at bounding box center [31, 187] width 30 height 7
click at [0, 0] on input "Select All" at bounding box center [0, 0] width 0 height 0
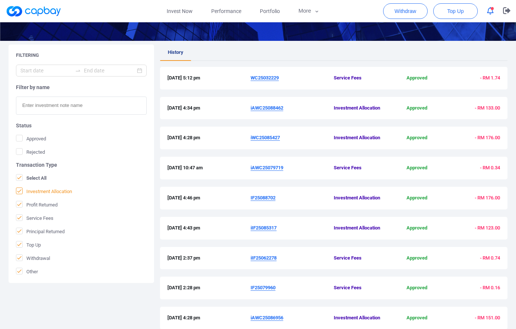
click at [44, 193] on span "Investment Allocation" at bounding box center [44, 190] width 56 height 7
click at [0, 0] on input "Investment Allocation" at bounding box center [0, 0] width 0 height 0
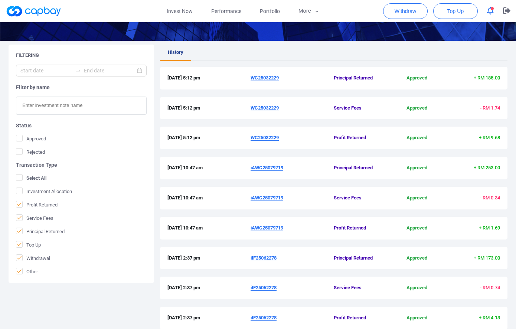
click at [21, 184] on form "Filter by name Status Approved Rejected Transaction Type Select All Investment …" at bounding box center [81, 170] width 131 height 210
click at [21, 179] on icon at bounding box center [19, 177] width 6 height 6
click at [0, 0] on input "Select All" at bounding box center [0, 0] width 0 height 0
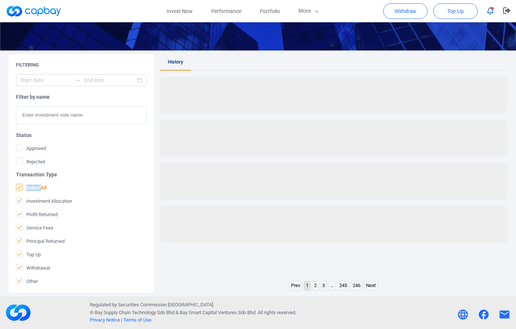
click at [21, 179] on form "Filter by name Status Approved Rejected Transaction Type Select All Investment …" at bounding box center [81, 179] width 131 height 210
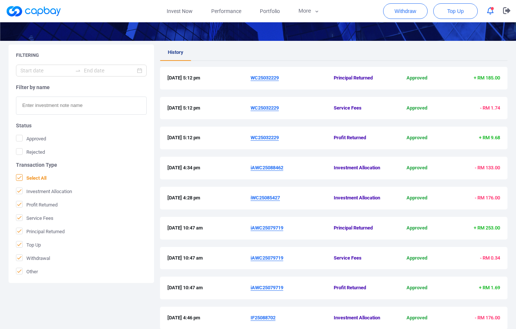
click at [21, 177] on icon at bounding box center [19, 177] width 6 height 6
click at [0, 0] on input "Select All" at bounding box center [0, 0] width 0 height 0
click at [17, 245] on icon at bounding box center [19, 244] width 6 height 6
click at [0, 0] on input "Top Up" at bounding box center [0, 0] width 0 height 0
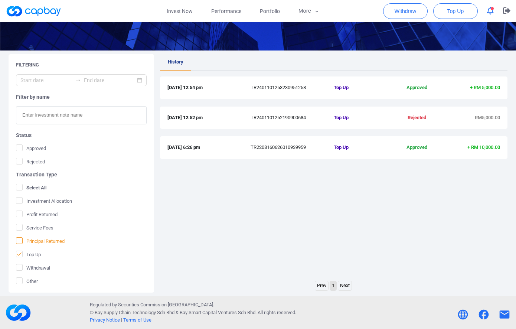
click at [21, 241] on icon at bounding box center [19, 241] width 6 height 6
click at [0, 0] on input "Principal Returned" at bounding box center [0, 0] width 0 height 0
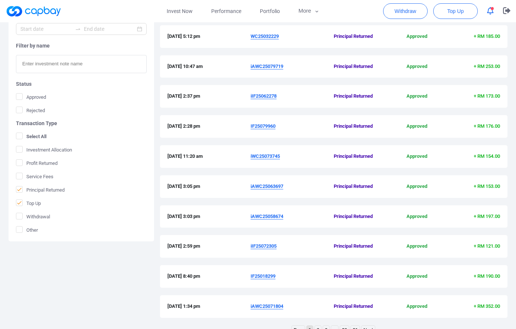
scroll to position [197, 0]
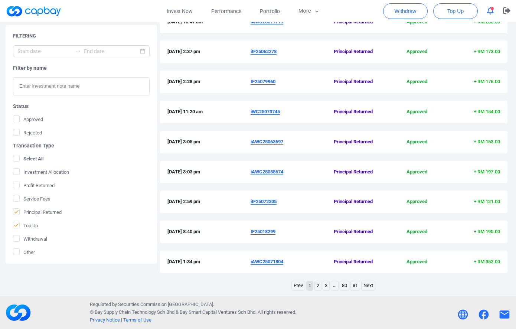
click at [352, 285] on link "81" at bounding box center [355, 285] width 9 height 9
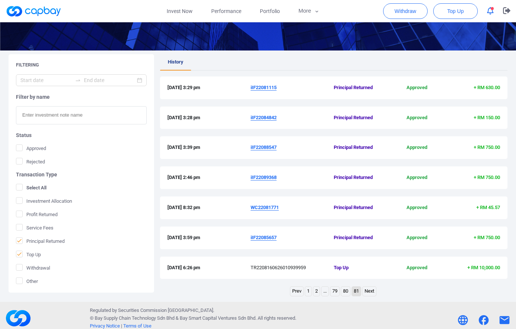
click at [341, 292] on li "80" at bounding box center [346, 291] width 10 height 10
click at [337, 292] on link "79" at bounding box center [334, 291] width 9 height 9
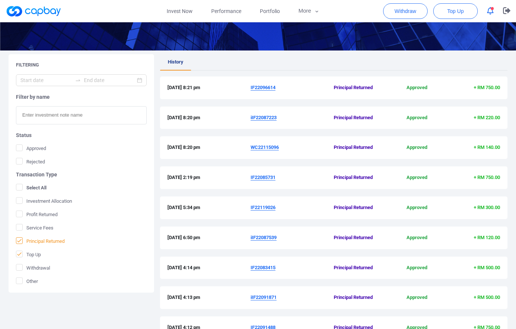
click at [21, 238] on icon at bounding box center [19, 241] width 6 height 6
click at [0, 0] on input "Principal Returned" at bounding box center [0, 0] width 0 height 0
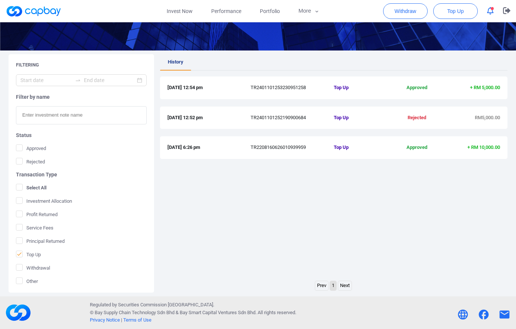
click at [384, 232] on div "History [DATE] 12:54 pm TR2401101253230951258 Top Up Approved + RM 5,000.00 [DA…" at bounding box center [333, 167] width 347 height 226
click at [268, 19] on link "Portfolio" at bounding box center [270, 11] width 39 height 22
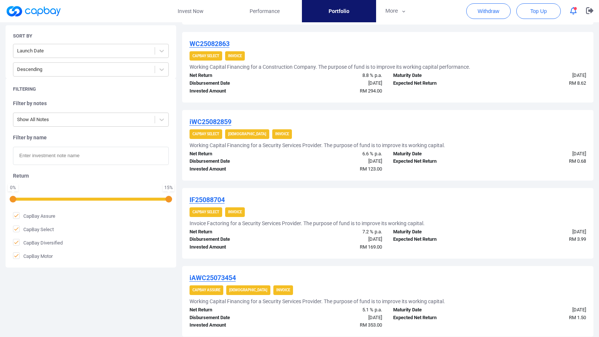
scroll to position [706, 0]
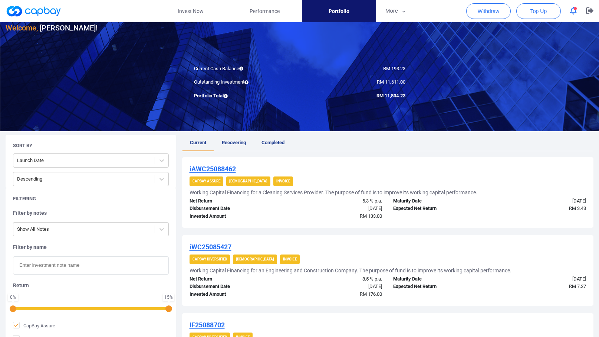
scroll to position [0, 0]
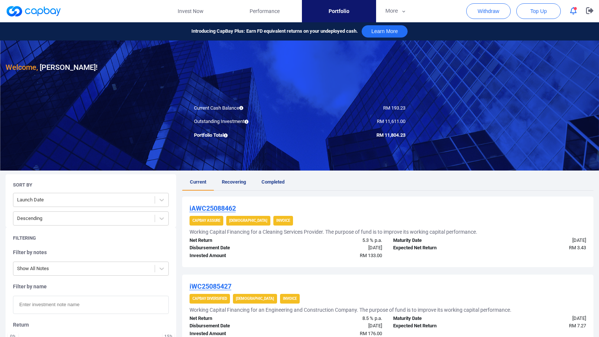
click at [409, 199] on div "iAWC25088462 CapBay Assure Shariah Invoice Working Capital Financing for a Clea…" at bounding box center [388, 231] width 412 height 71
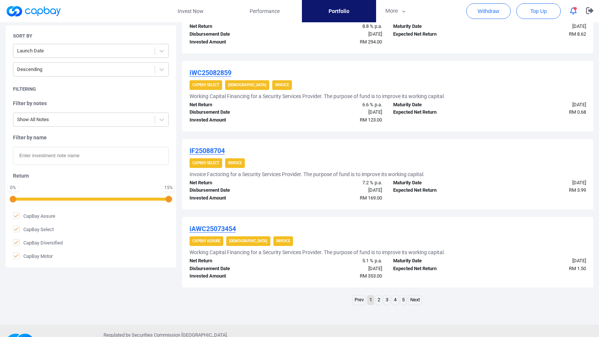
scroll to position [706, 0]
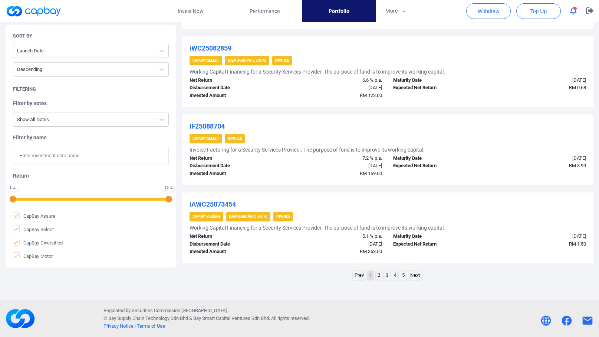
click at [401, 278] on link "5" at bounding box center [403, 275] width 6 height 9
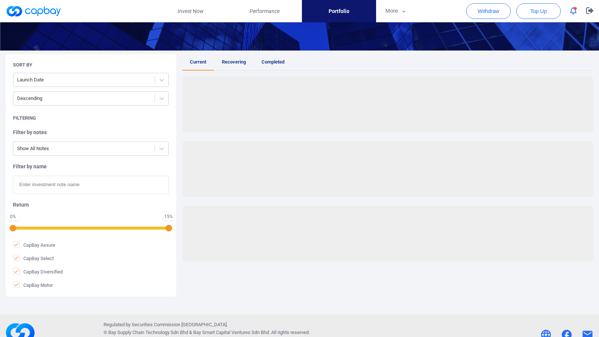
scroll to position [472, 0]
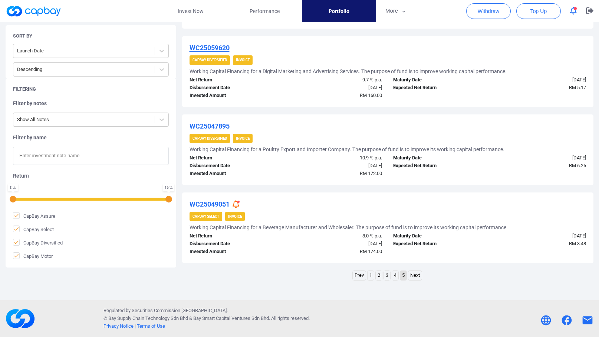
click at [487, 131] on div "WC25047895 CapBay Diversified Invoice Working Capital Financing for a Poultry E…" at bounding box center [388, 149] width 412 height 71
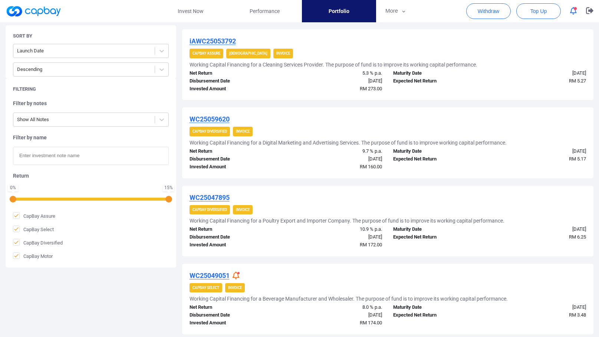
scroll to position [398, 0]
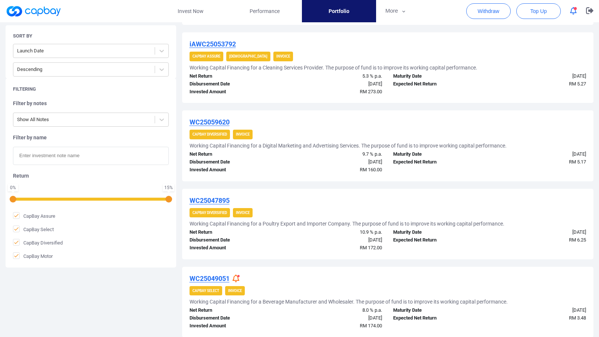
click at [409, 106] on div "WC25063735 CapBay Select Invoice Working Capital Financing for a FinTech Soluti…" at bounding box center [388, 77] width 412 height 558
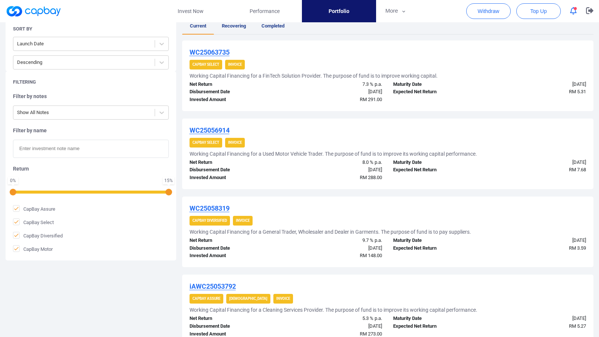
scroll to position [138, 0]
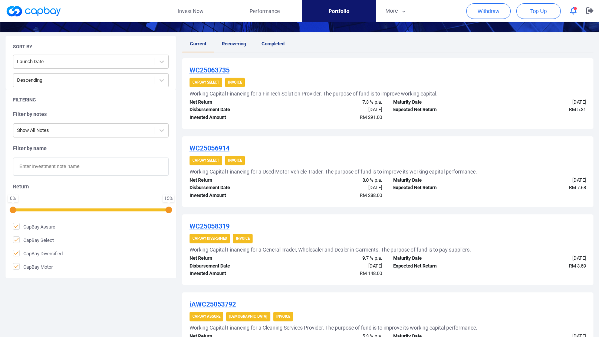
click at [451, 76] on div "WC25063735 CapBay Select Invoice Working Capital Financing for a FinTech Soluti…" at bounding box center [388, 93] width 412 height 71
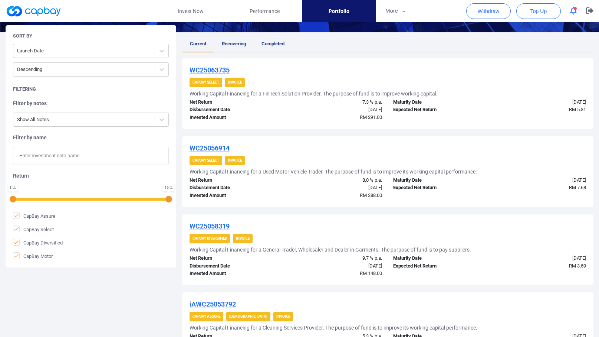
scroll to position [472, 0]
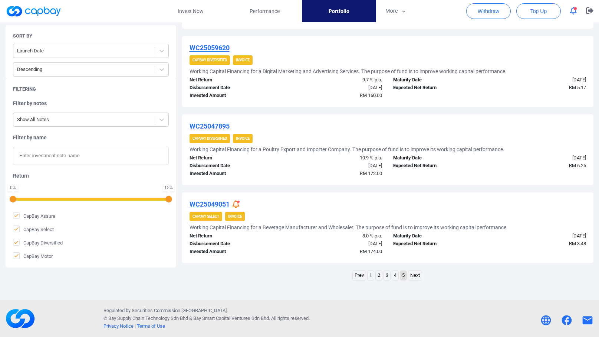
click at [392, 277] on link "4" at bounding box center [395, 275] width 6 height 9
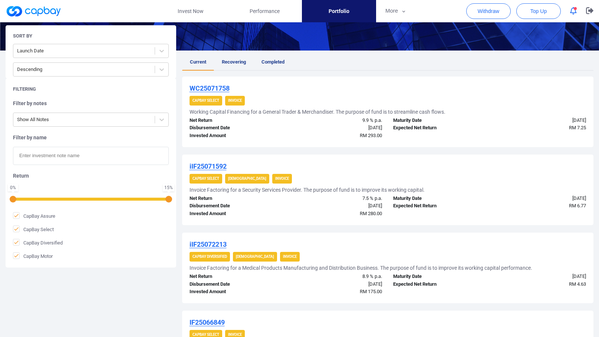
scroll to position [706, 0]
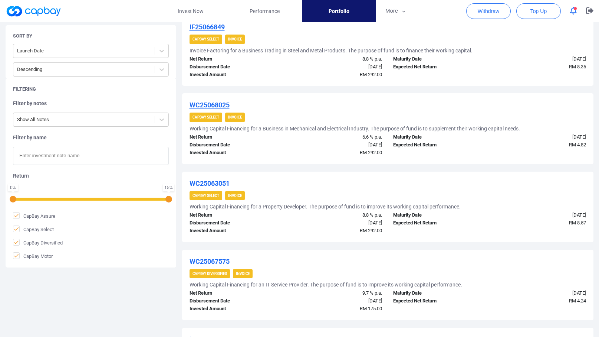
scroll to position [409, 0]
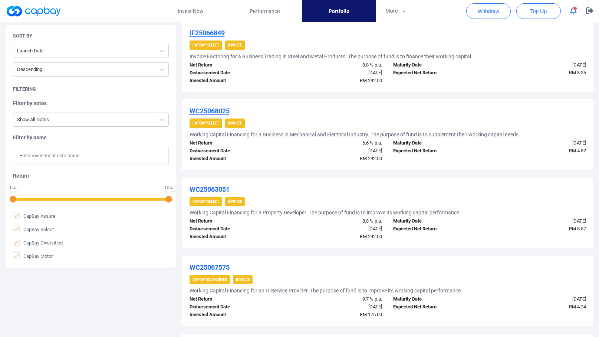
click at [532, 176] on div "WC25071758 CapBay Select Invoice Working Capital Financing for a General Trader…" at bounding box center [388, 183] width 412 height 792
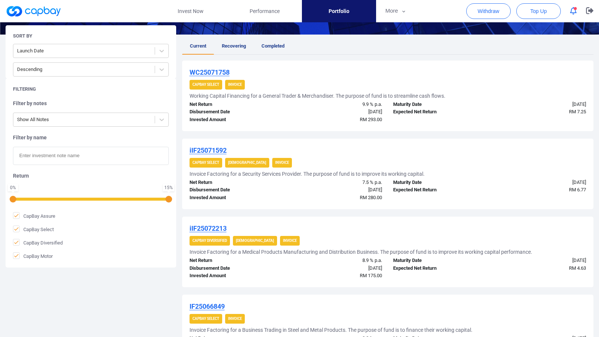
scroll to position [112, 0]
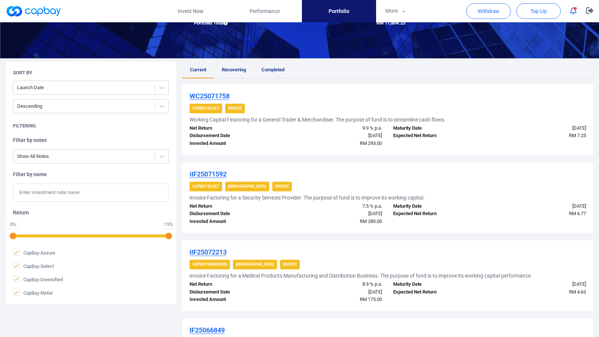
click at [455, 92] on div "WC25071758" at bounding box center [388, 96] width 397 height 9
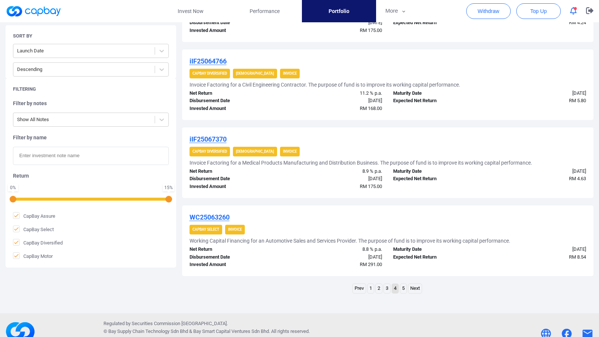
scroll to position [706, 0]
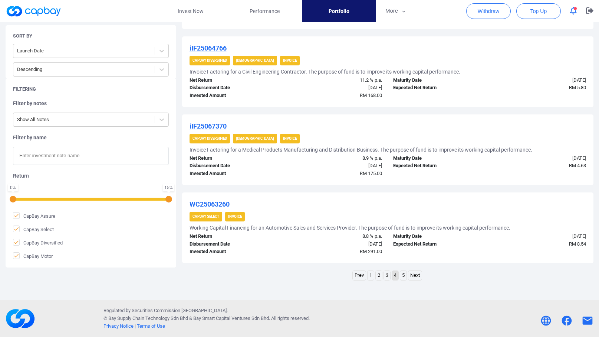
click at [386, 277] on link "3" at bounding box center [387, 275] width 6 height 9
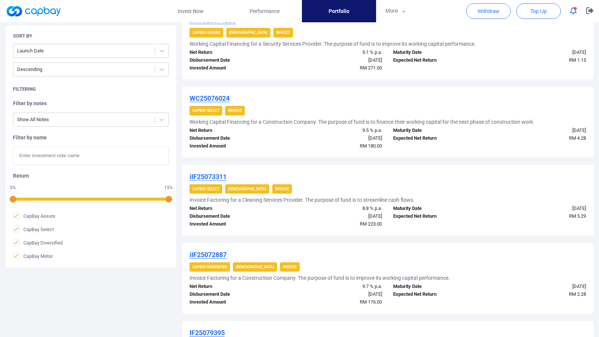
scroll to position [409, 0]
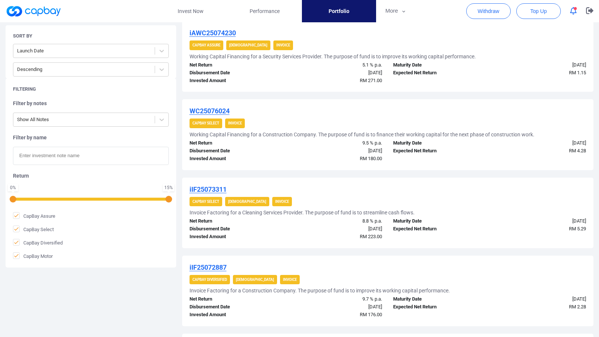
click at [383, 94] on div "iAWC25076383 CapBay Assure Shariah Invoice Working Capital Financing for a Clea…" at bounding box center [388, 183] width 412 height 792
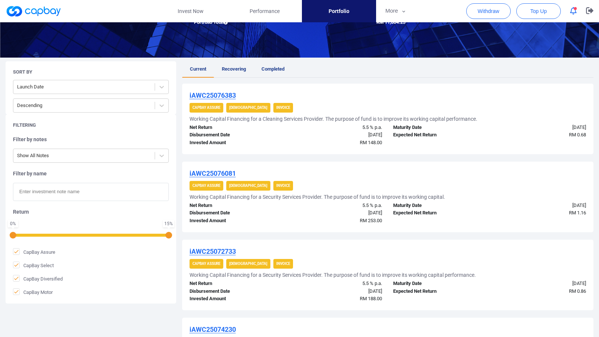
scroll to position [112, 0]
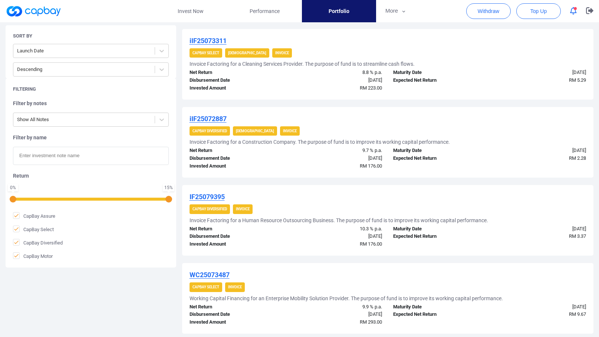
scroll to position [706, 0]
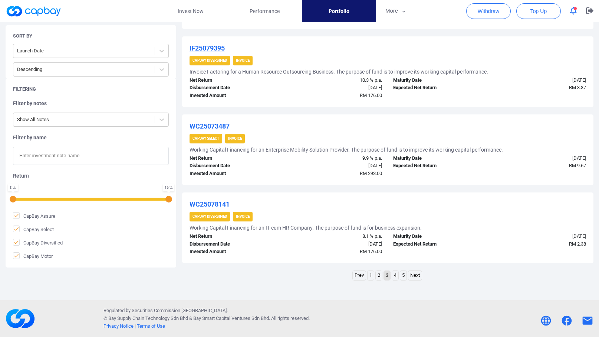
click at [380, 275] on link "2" at bounding box center [379, 275] width 6 height 9
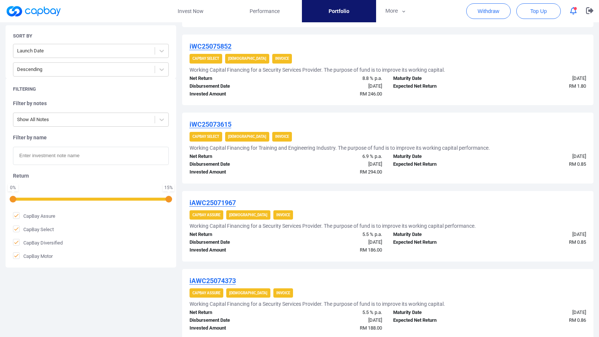
scroll to position [409, 0]
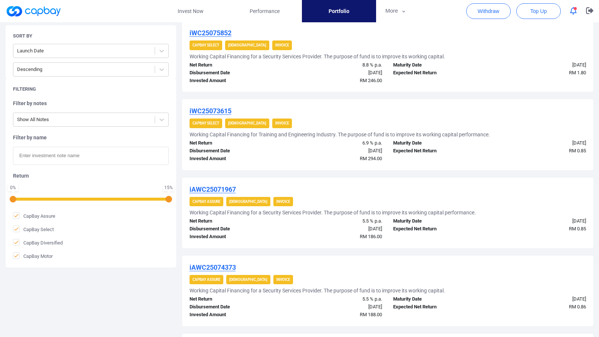
click at [456, 95] on div "iAWC25078361 CapBay Assure Shariah Invoice Working Capital Financing for a Secu…" at bounding box center [388, 183] width 412 height 792
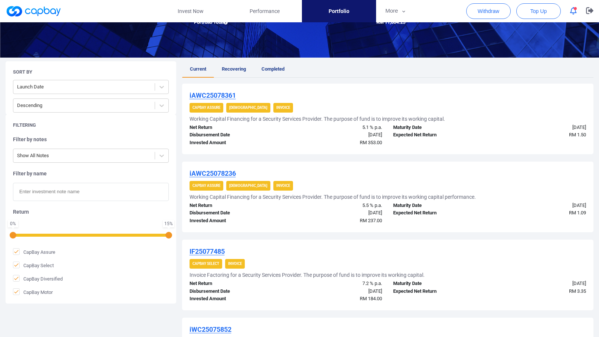
scroll to position [112, 0]
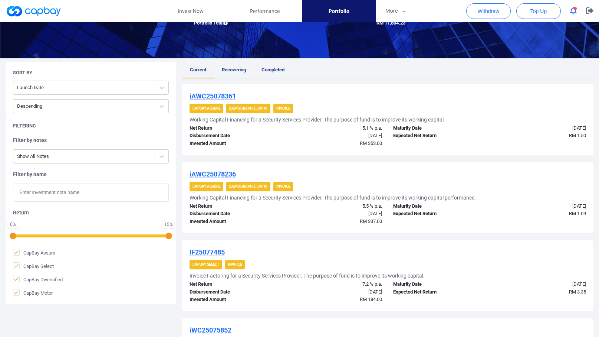
click at [365, 77] on ul "Current Recovering Completed" at bounding box center [388, 70] width 412 height 16
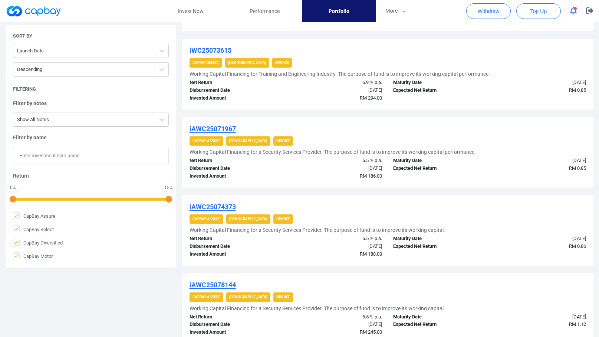
scroll to position [706, 0]
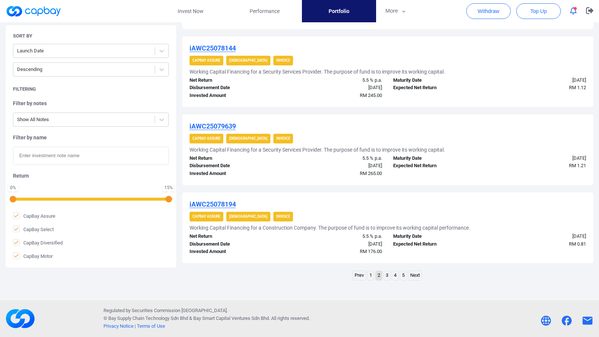
click at [370, 275] on link "1" at bounding box center [371, 275] width 6 height 9
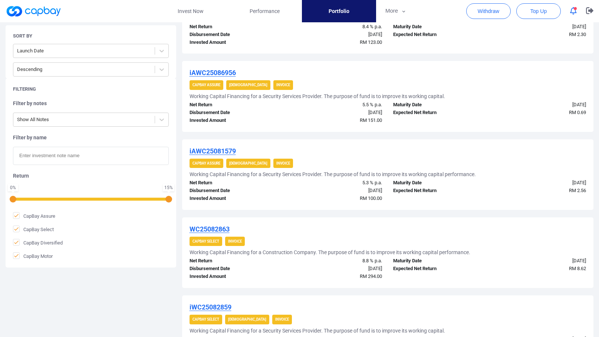
scroll to position [446, 0]
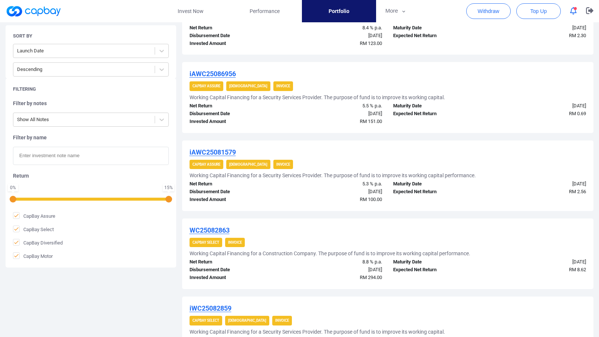
click at [396, 135] on div "iAWC25088462 CapBay Assure Shariah Invoice Working Capital Financing for a Clea…" at bounding box center [388, 146] width 412 height 792
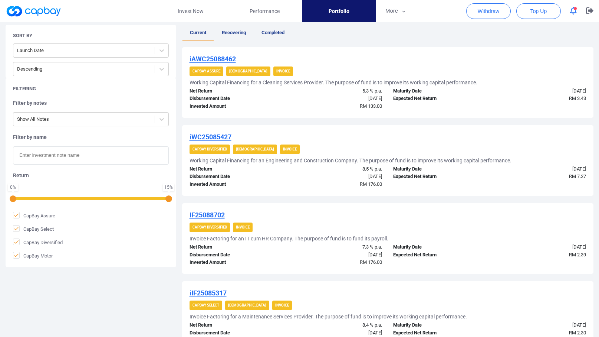
scroll to position [112, 0]
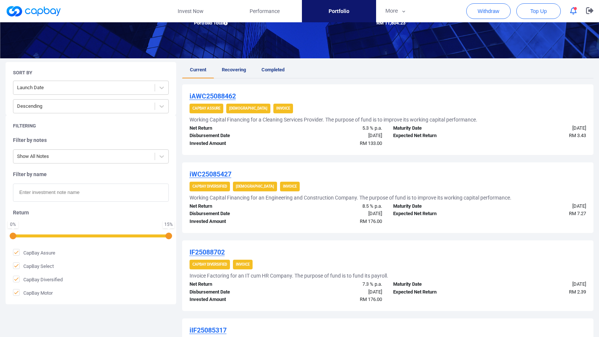
click at [399, 76] on ul "Current Recovering Completed" at bounding box center [388, 70] width 412 height 16
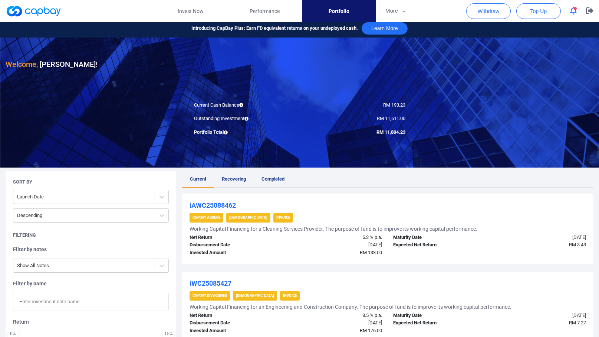
scroll to position [1, 0]
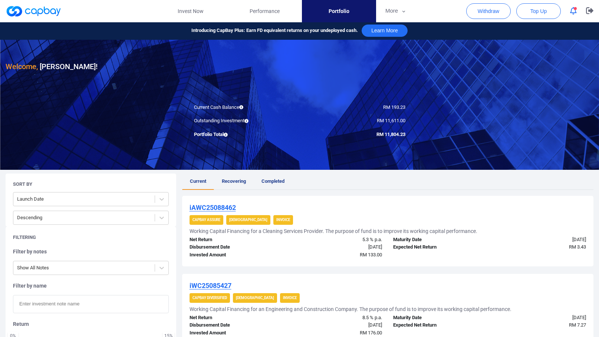
click at [227, 134] on icon at bounding box center [226, 134] width 4 height 4
click at [485, 183] on ul "Current Recovering Completed" at bounding box center [388, 181] width 412 height 16
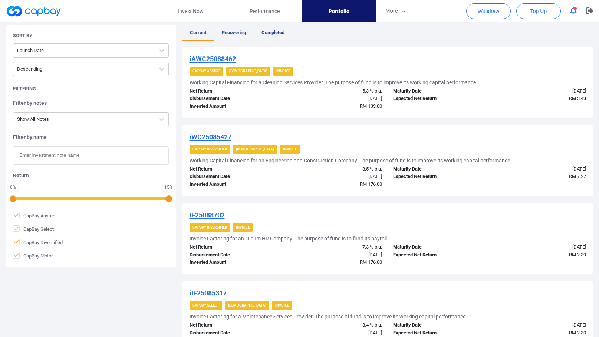
click at [497, 112] on div "iAWC25088462 CapBay Assure Shariah Invoice Working Capital Financing for a Clea…" at bounding box center [388, 82] width 412 height 71
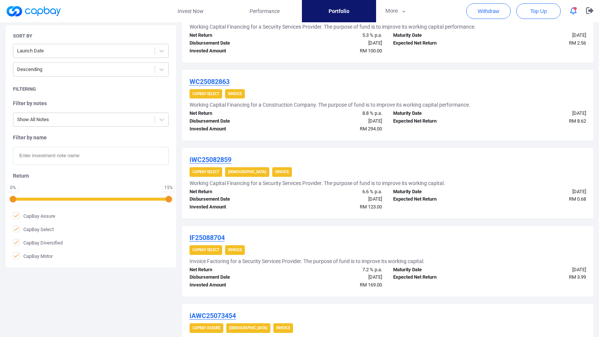
scroll to position [706, 0]
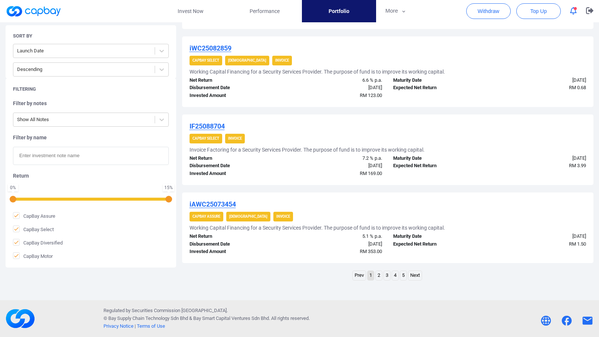
click at [405, 273] on link "5" at bounding box center [403, 275] width 6 height 9
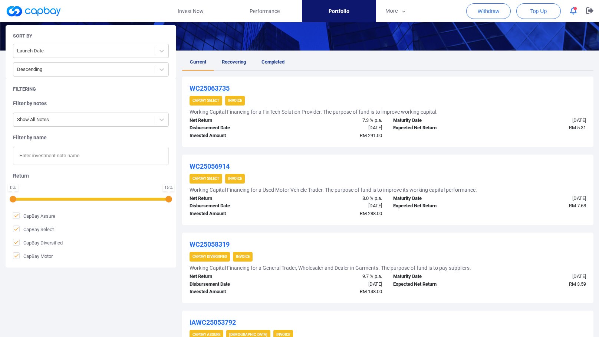
scroll to position [472, 0]
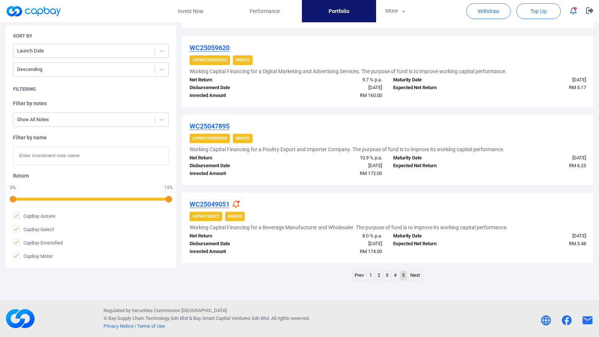
click at [531, 112] on div "WC25063735 CapBay Select Invoice Working Capital Financing for a FinTech Soluti…" at bounding box center [388, 3] width 412 height 558
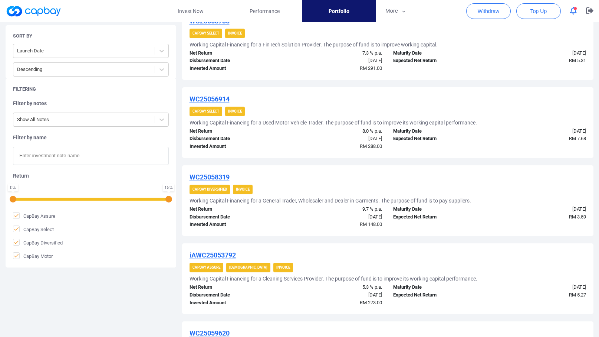
scroll to position [175, 0]
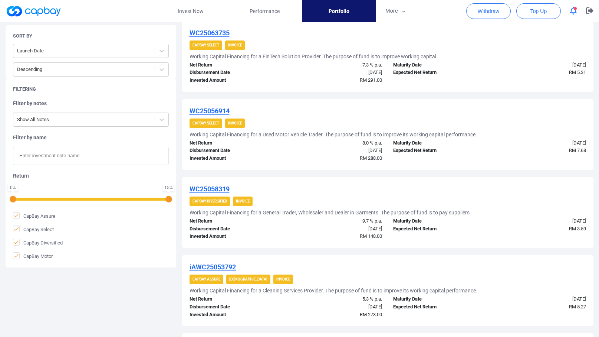
click at [534, 94] on div "WC25063735 CapBay Select Invoice Working Capital Financing for a FinTech Soluti…" at bounding box center [388, 300] width 412 height 558
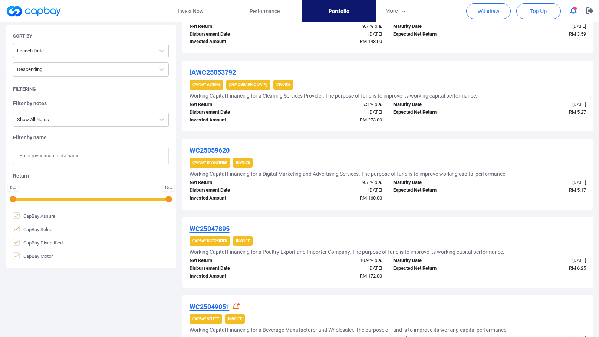
scroll to position [472, 0]
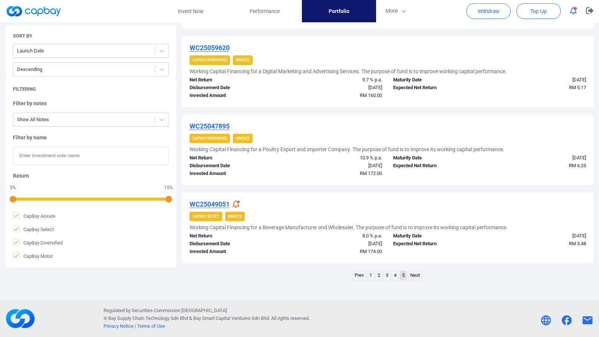
click at [394, 272] on link "4" at bounding box center [395, 275] width 6 height 9
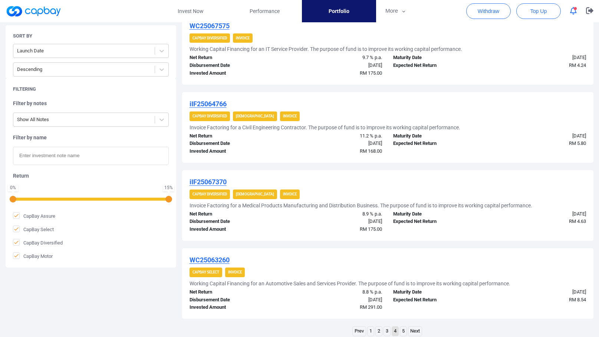
scroll to position [632, 0]
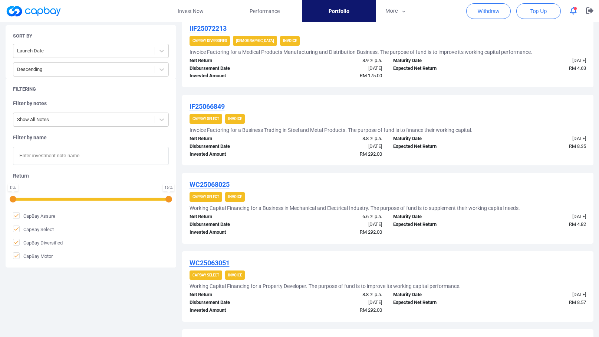
scroll to position [335, 0]
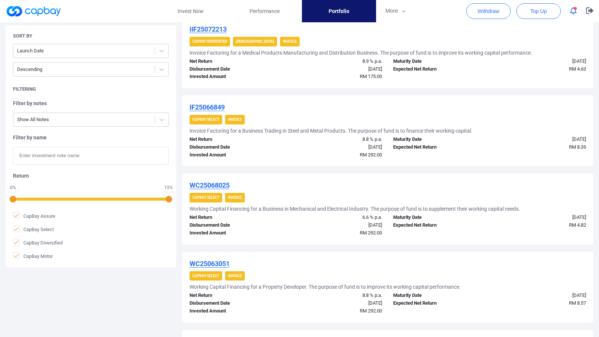
click at [525, 120] on div "CapBay Select Invoice" at bounding box center [388, 120] width 397 height 10
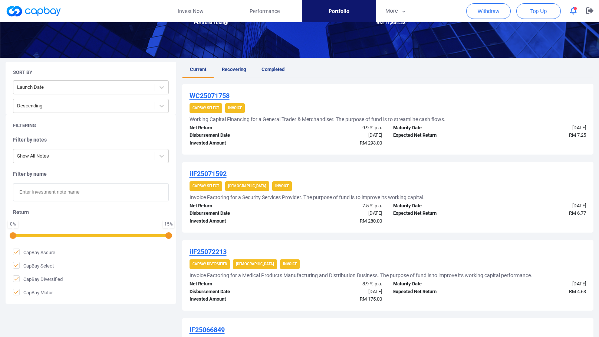
scroll to position [112, 0]
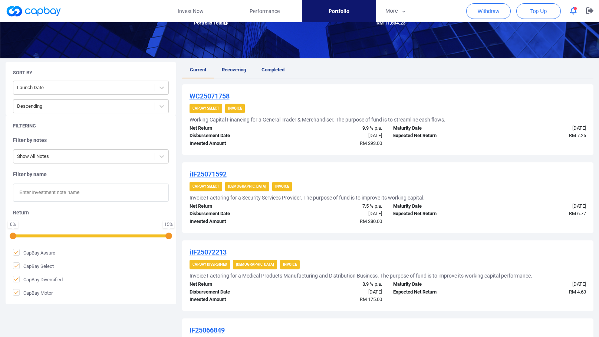
click at [314, 93] on div "WC25071758" at bounding box center [388, 96] width 397 height 9
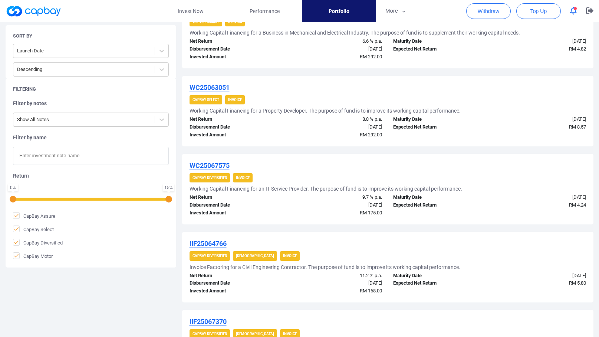
scroll to position [706, 0]
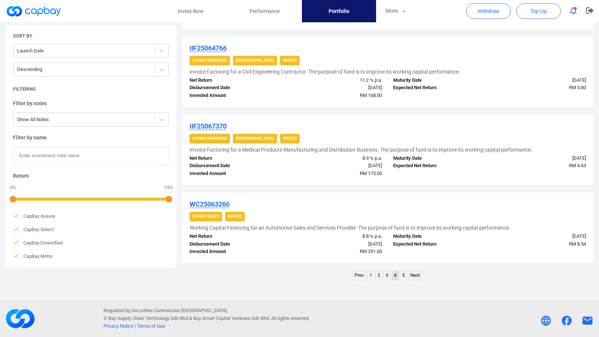
click at [388, 277] on link "3" at bounding box center [387, 275] width 6 height 9
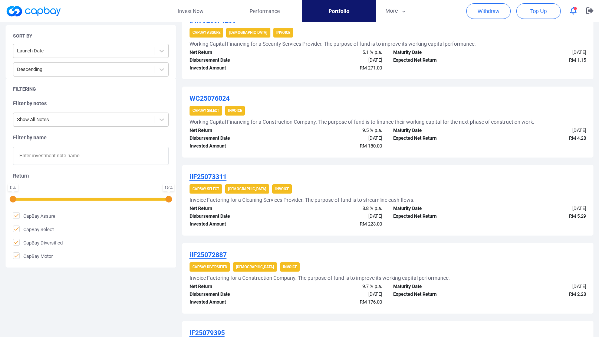
scroll to position [409, 0]
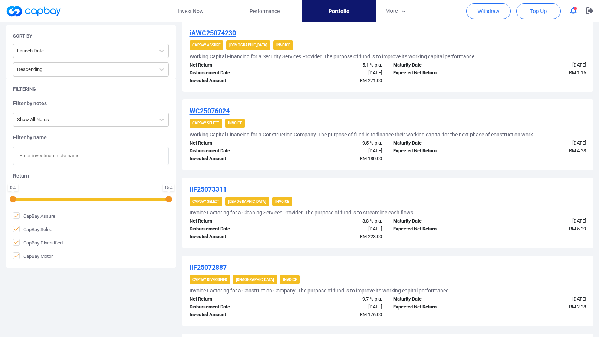
click at [430, 95] on div "iAWC25076383 CapBay Assure Shariah Invoice Working Capital Financing for a Clea…" at bounding box center [388, 183] width 412 height 792
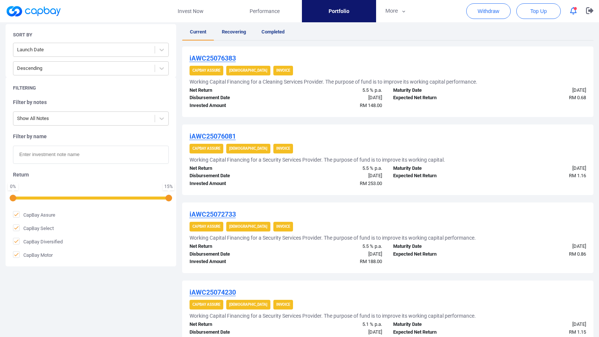
scroll to position [149, 0]
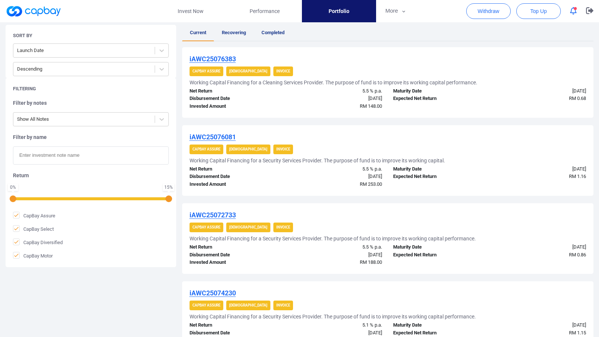
click at [492, 112] on div "iAWC25076383 CapBay Assure Shariah Invoice Working Capital Financing for a Clea…" at bounding box center [388, 82] width 412 height 71
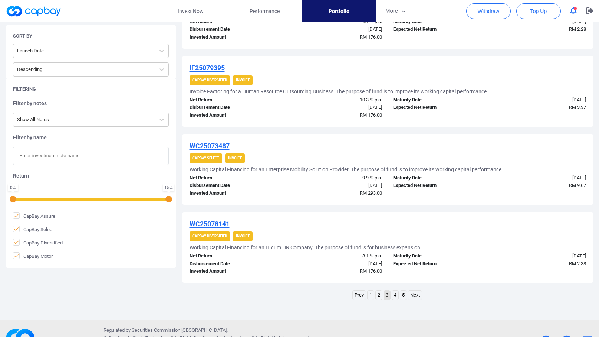
scroll to position [706, 0]
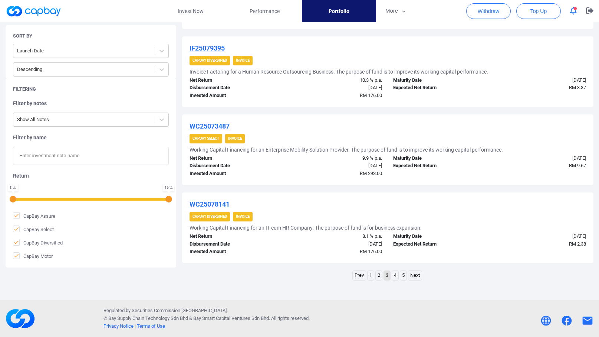
click at [380, 276] on link "2" at bounding box center [379, 275] width 6 height 9
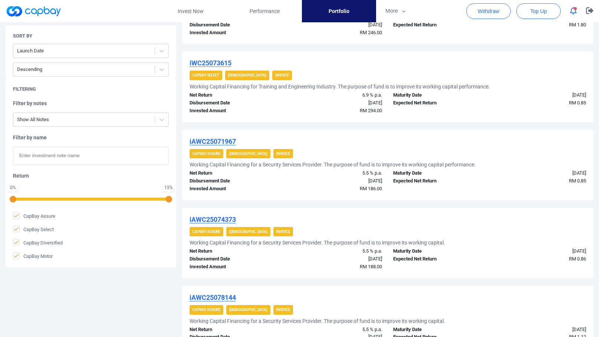
scroll to position [446, 0]
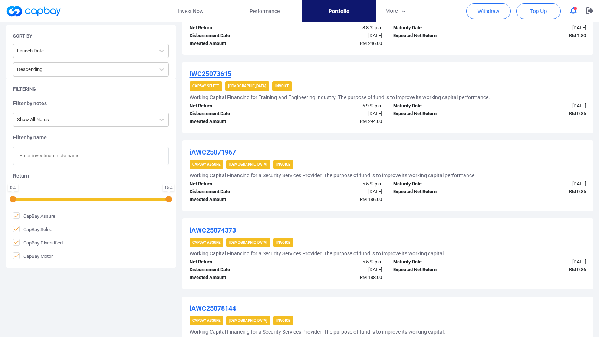
click at [499, 137] on div "iAWC25078361 CapBay Assure Shariah Invoice Working Capital Financing for a Secu…" at bounding box center [388, 146] width 412 height 792
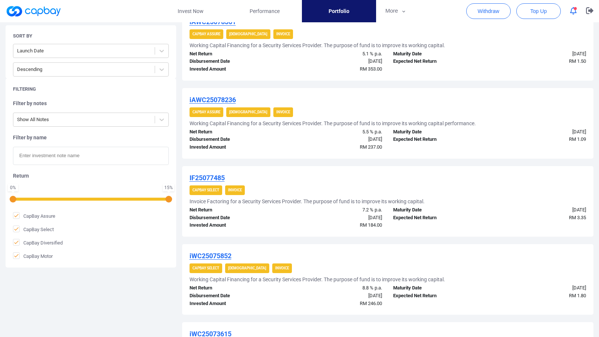
scroll to position [112, 0]
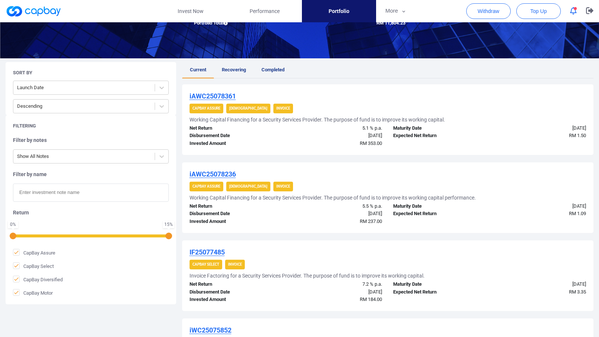
click at [494, 68] on ul "Current Recovering Completed" at bounding box center [388, 70] width 412 height 16
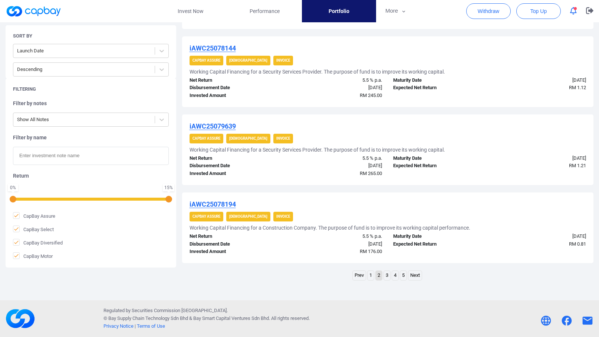
click at [372, 274] on link "1" at bounding box center [371, 275] width 6 height 9
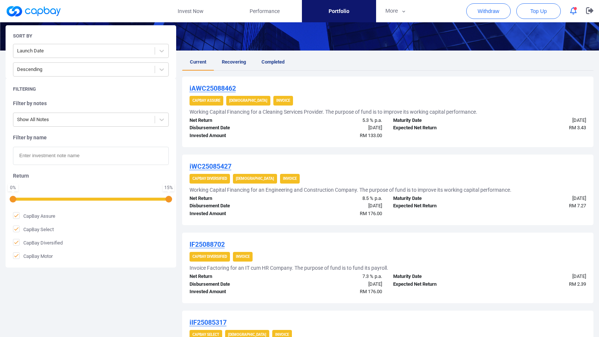
scroll to position [706, 0]
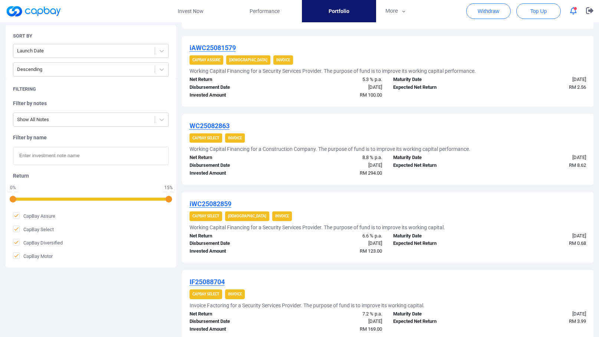
scroll to position [446, 0]
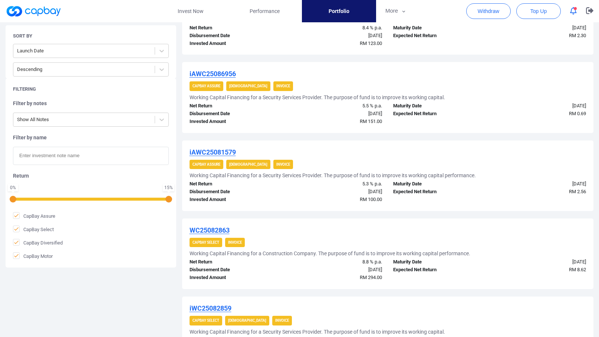
click at [495, 140] on div "iAWC25081579 CapBay Assure Shariah Invoice Working Capital Financing for a Secu…" at bounding box center [388, 175] width 412 height 71
click at [528, 142] on div "iAWC25081579 CapBay Assure Shariah Invoice Working Capital Financing for a Secu…" at bounding box center [388, 175] width 412 height 71
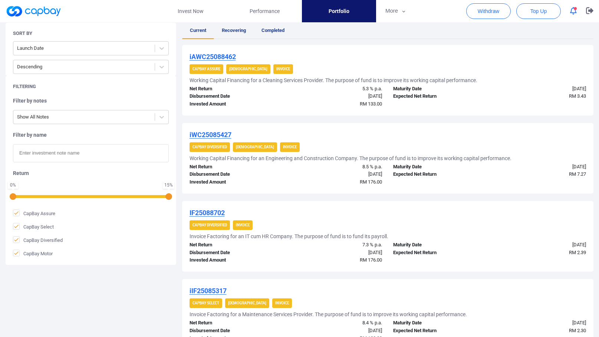
scroll to position [149, 0]
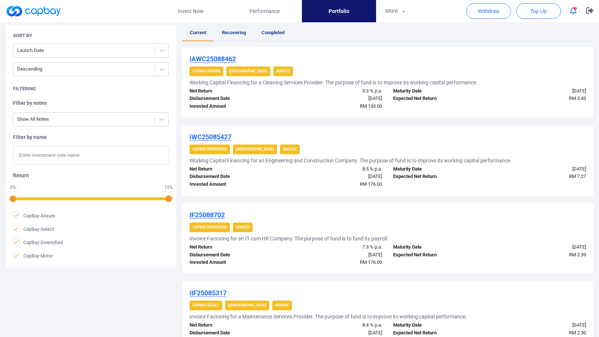
click at [234, 35] on span "Recovering" at bounding box center [234, 33] width 24 height 6
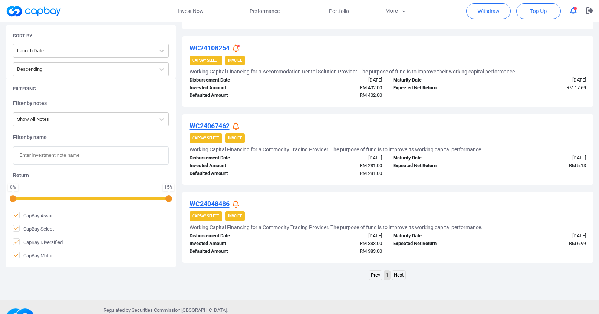
scroll to position [334, 0]
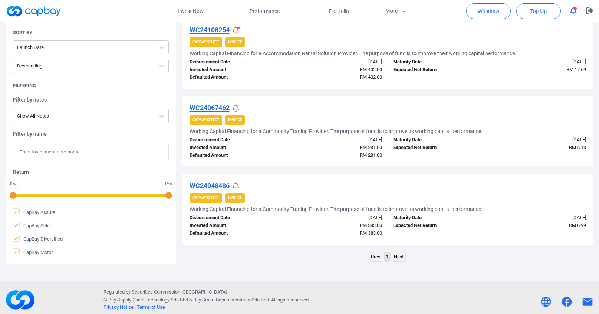
click at [304, 171] on div "iIF24092597R CapBay Diversified Invoice Shariah Invoice Factoring for a Constru…" at bounding box center [388, 63] width 412 height 402
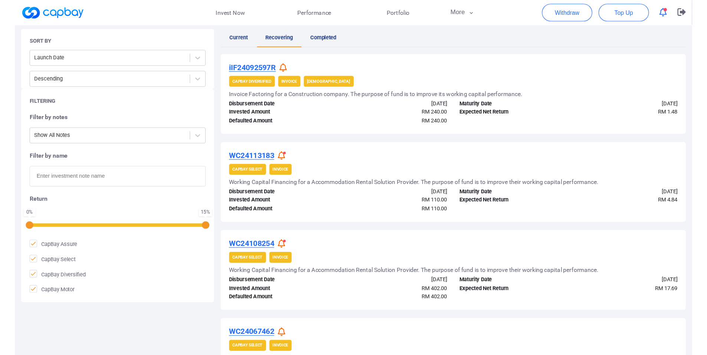
scroll to position [0, 0]
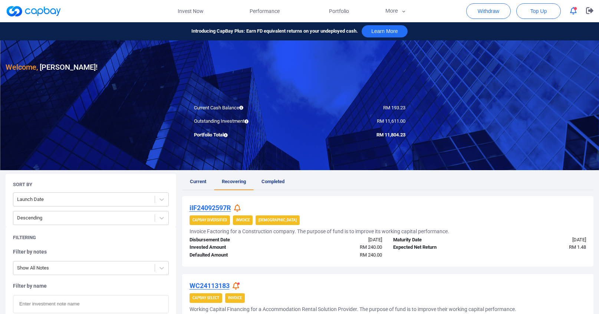
click at [202, 184] on link "Current" at bounding box center [198, 182] width 32 height 16
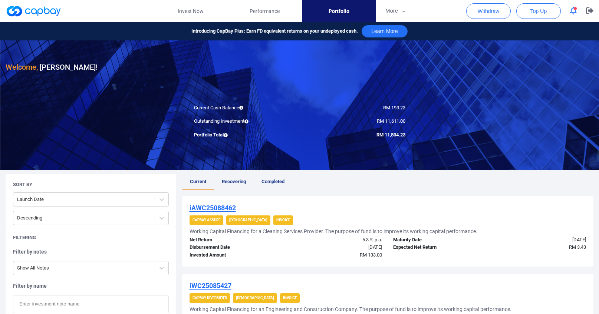
click at [268, 120] on div "Outstanding Investment" at bounding box center [244, 122] width 111 height 8
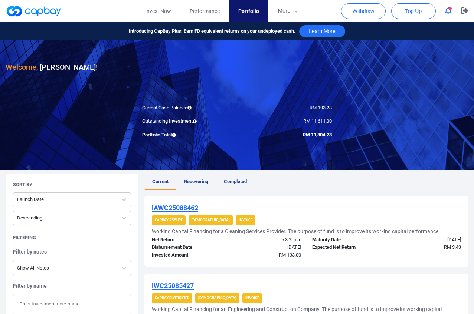
click at [284, 180] on ul "Current Recovering Completed" at bounding box center [306, 182] width 324 height 16
click at [326, 183] on ul "Current Recovering Completed" at bounding box center [306, 182] width 324 height 16
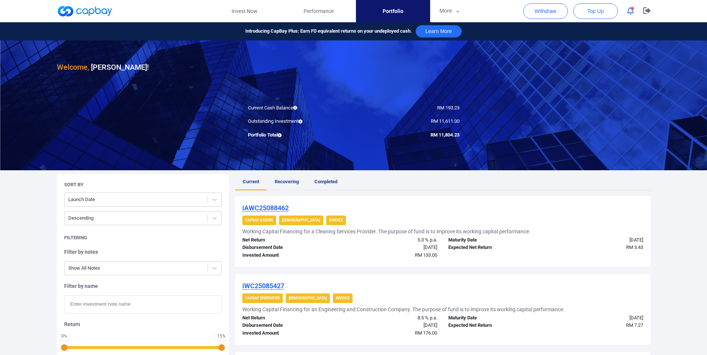
click at [96, 11] on link at bounding box center [85, 11] width 56 height 12
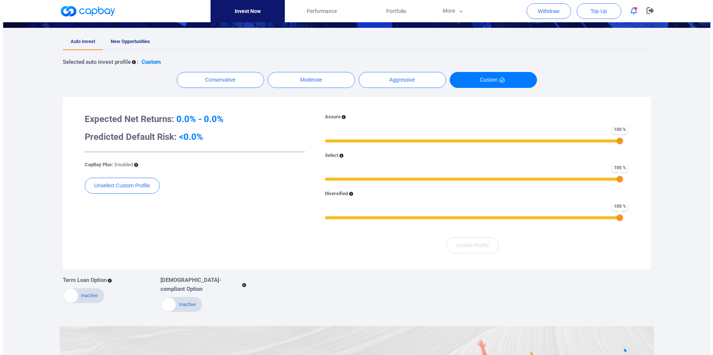
scroll to position [148, 0]
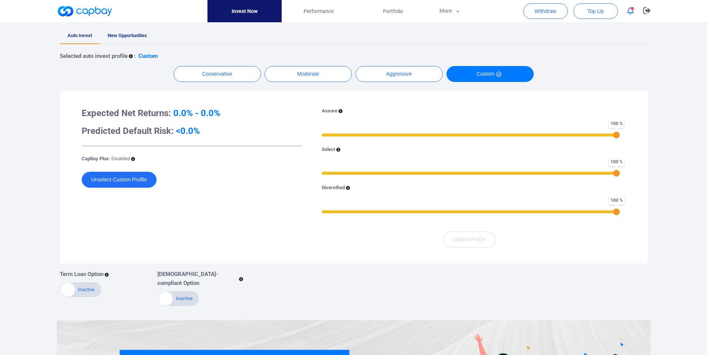
click at [120, 179] on button "Unselect Custom Profile" at bounding box center [119, 180] width 75 height 16
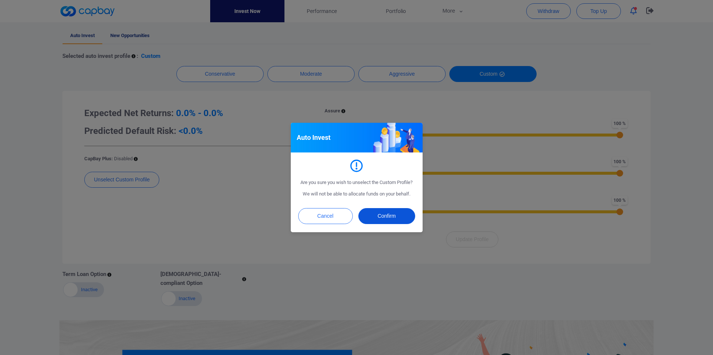
click at [383, 216] on button "Confirm" at bounding box center [386, 216] width 57 height 16
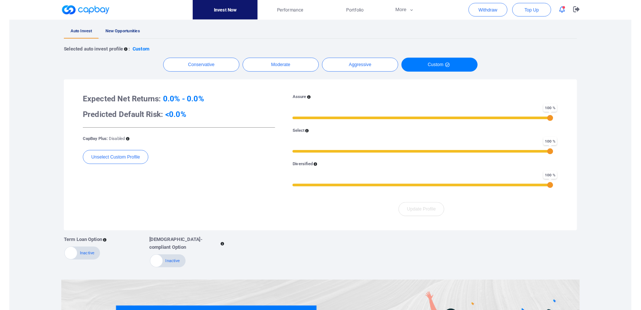
scroll to position [98, 0]
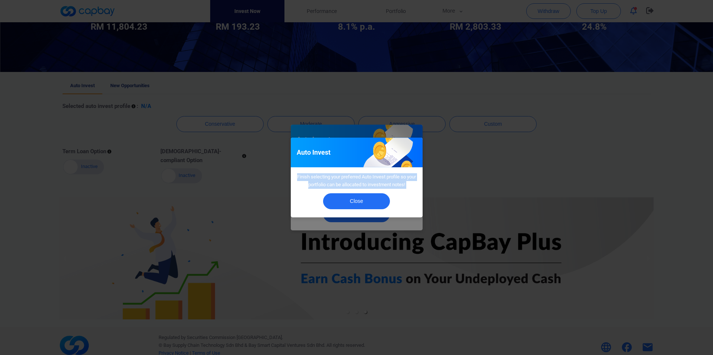
drag, startPoint x: 344, startPoint y: 179, endPoint x: 413, endPoint y: 189, distance: 69.4
click at [413, 189] on div "Auto Invest Finish selecting your preferred Auto Invest profile so your portfol…" at bounding box center [357, 178] width 132 height 80
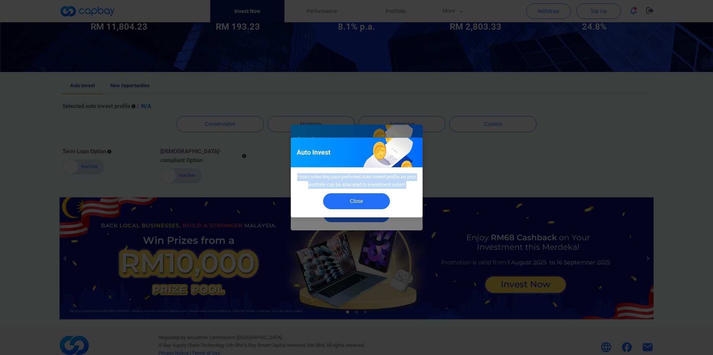
click at [412, 189] on div "Close" at bounding box center [357, 203] width 132 height 29
drag, startPoint x: 413, startPoint y: 186, endPoint x: 291, endPoint y: 179, distance: 123.0
click at [291, 179] on div "Finish selecting your preferred Auto Invest profile so your portfolio can be al…" at bounding box center [357, 178] width 132 height 22
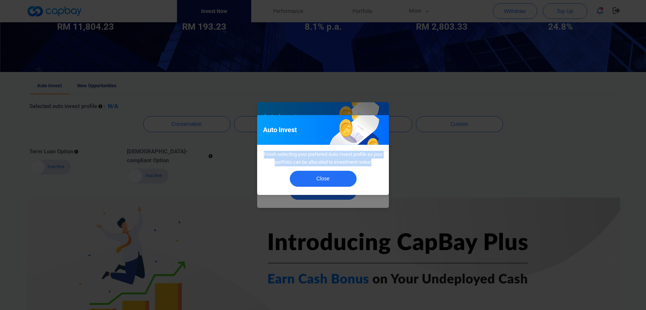
click at [301, 148] on div "Finish selecting your preferred Auto Invest profile so your portfolio can be al…" at bounding box center [323, 156] width 132 height 22
drag, startPoint x: 263, startPoint y: 151, endPoint x: 395, endPoint y: 164, distance: 132.0
click at [395, 164] on div "Auto Invest Finish selecting your preferred Auto Invest profile so your portfol…" at bounding box center [323, 155] width 646 height 310
click at [324, 181] on button "Close" at bounding box center [323, 179] width 67 height 16
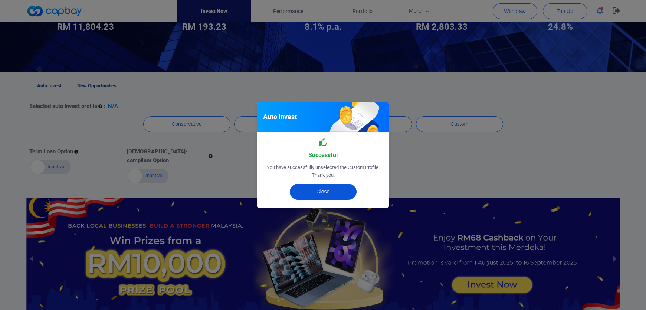
click at [339, 190] on button "Close" at bounding box center [323, 192] width 67 height 16
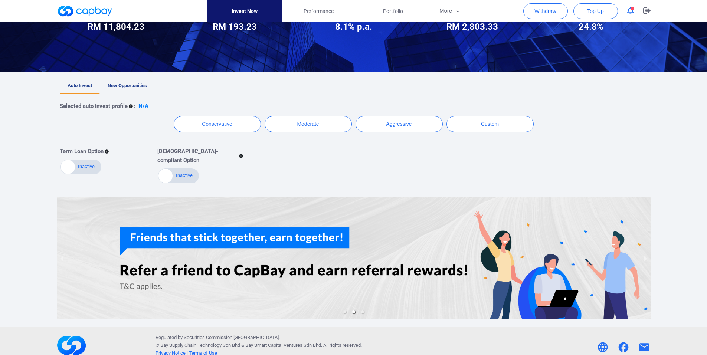
click at [148, 86] on link "New Opportunities" at bounding box center [127, 86] width 55 height 16
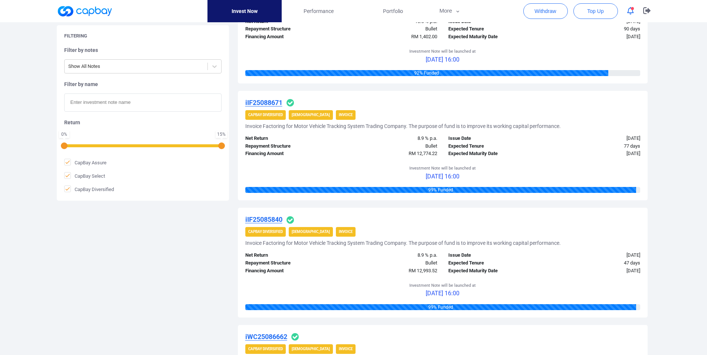
scroll to position [408, 0]
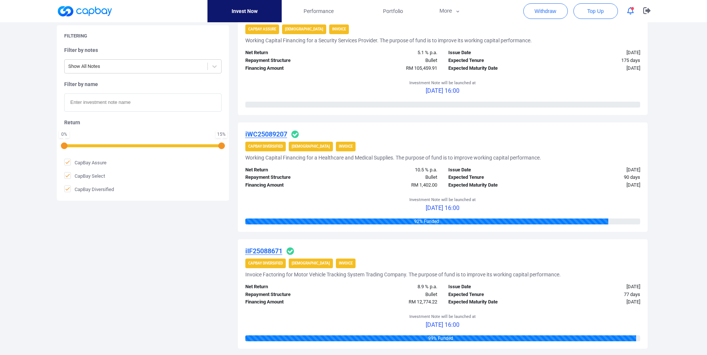
click at [472, 224] on div "92 % Funded" at bounding box center [426, 222] width 363 height 6
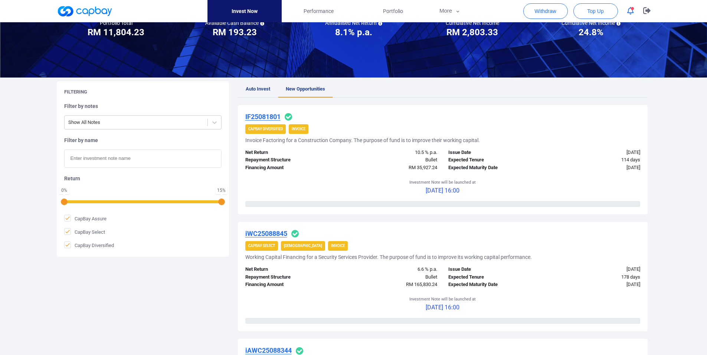
scroll to position [0, 0]
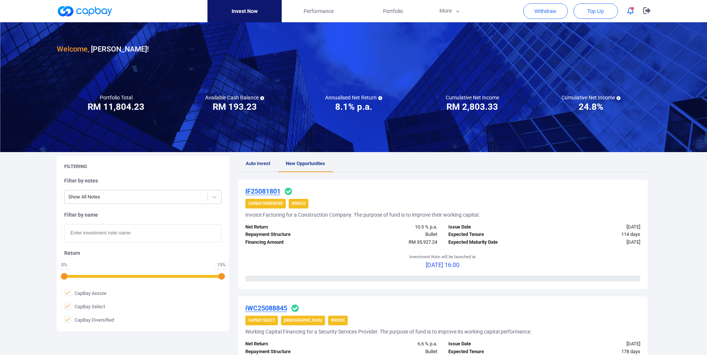
click at [88, 12] on link at bounding box center [85, 11] width 56 height 12
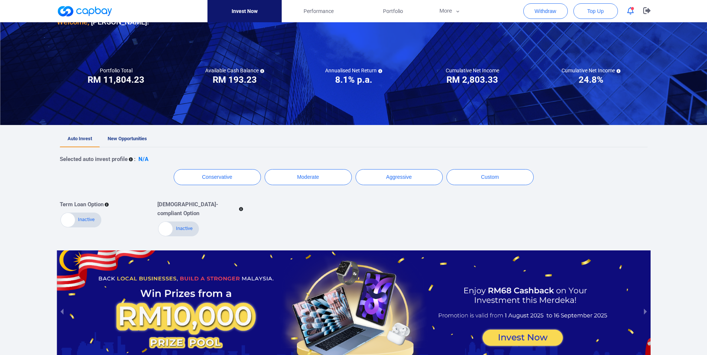
scroll to position [98, 0]
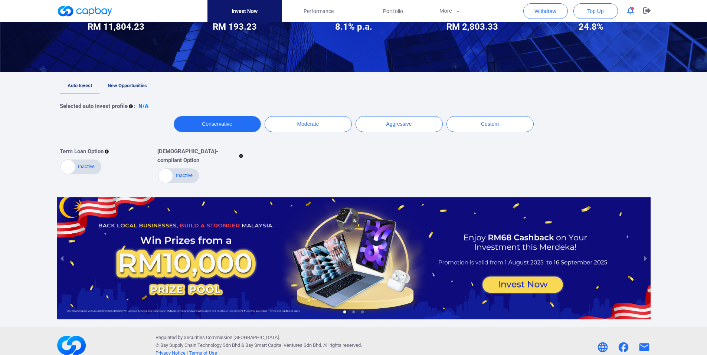
click at [227, 128] on button "Conservative" at bounding box center [217, 124] width 87 height 16
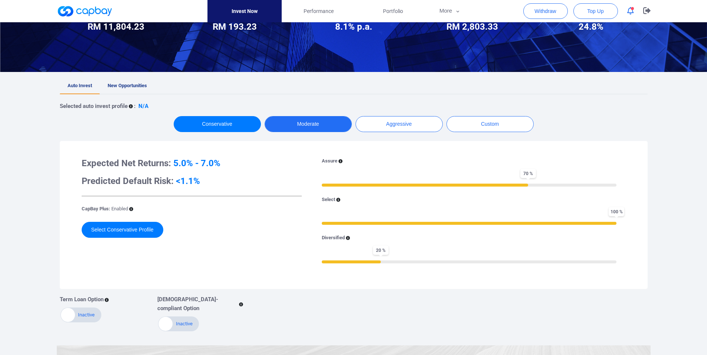
click at [279, 127] on button "Moderate" at bounding box center [308, 124] width 87 height 16
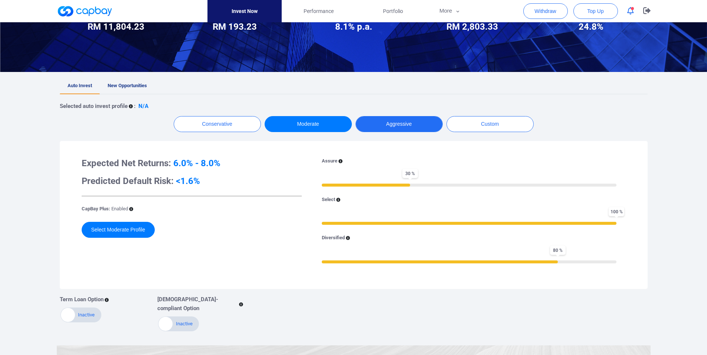
click at [376, 128] on button "Aggressive" at bounding box center [399, 124] width 87 height 16
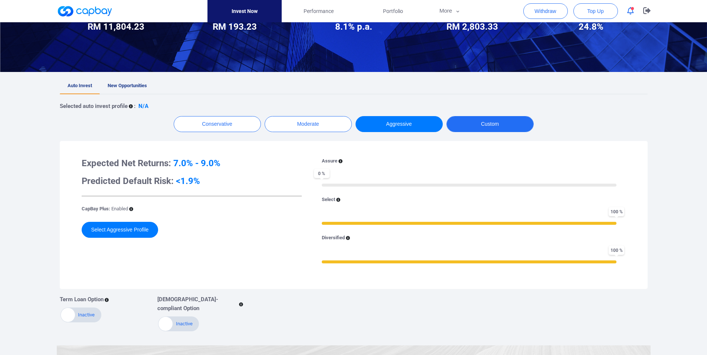
click at [495, 126] on button "Custom" at bounding box center [489, 124] width 87 height 16
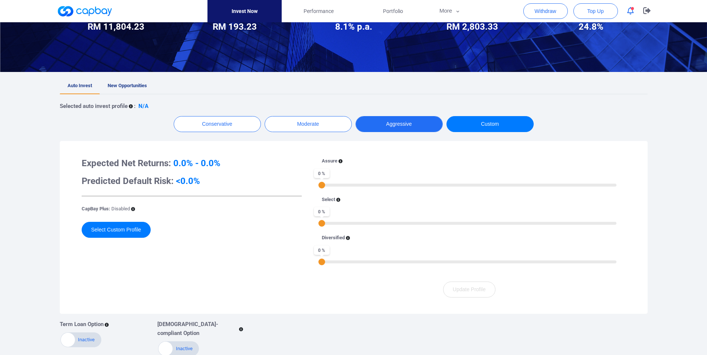
click at [404, 122] on button "Aggressive" at bounding box center [399, 124] width 87 height 16
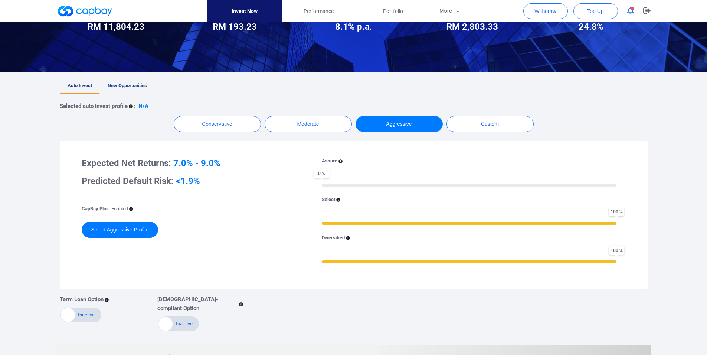
click at [339, 163] on icon at bounding box center [340, 161] width 4 height 4
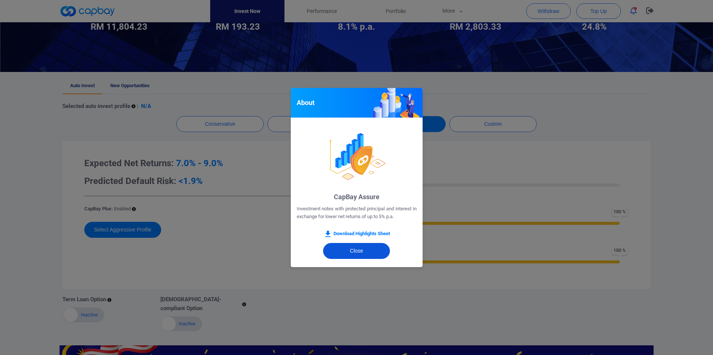
click at [381, 253] on button "Close" at bounding box center [356, 251] width 67 height 16
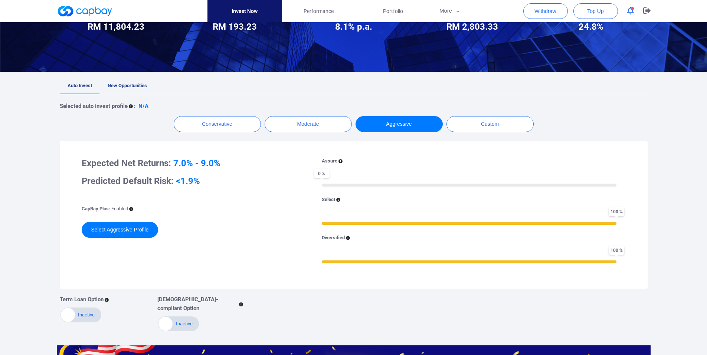
click at [325, 133] on div "Selected auto invest profile : N/A Conservative Moderate Aggressive Custom Expe…" at bounding box center [354, 213] width 588 height 238
click at [325, 129] on button "Moderate" at bounding box center [308, 124] width 87 height 16
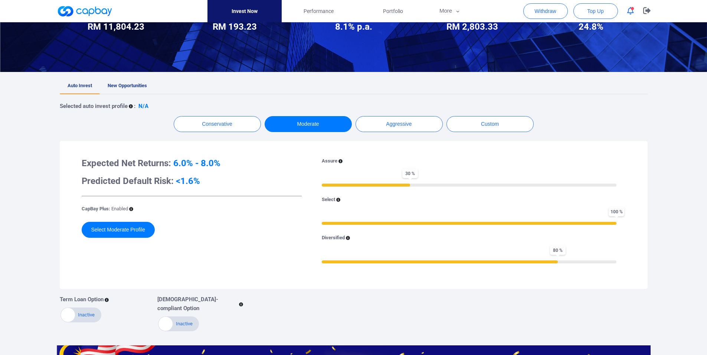
click at [174, 132] on div "Selected auto invest profile : N/A Conservative Moderate Aggressive Custom Expe…" at bounding box center [354, 213] width 588 height 238
click at [218, 128] on button "Conservative" at bounding box center [217, 124] width 87 height 16
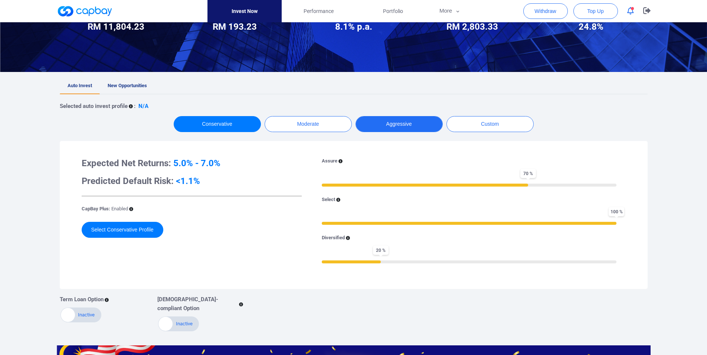
click at [403, 121] on button "Aggressive" at bounding box center [399, 124] width 87 height 16
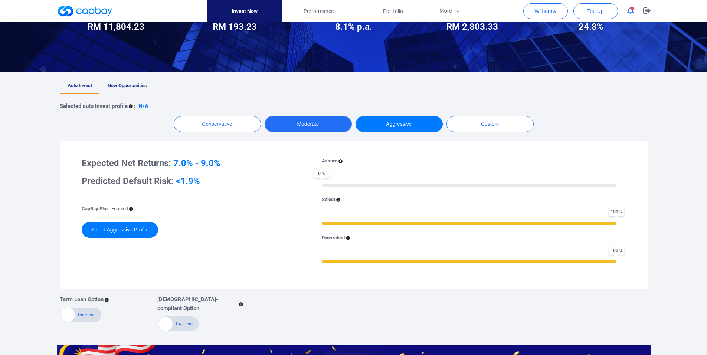
click at [272, 121] on button "Moderate" at bounding box center [308, 124] width 87 height 16
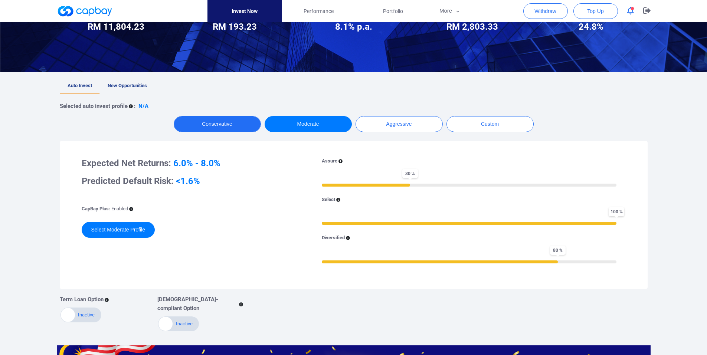
click at [220, 121] on button "Conservative" at bounding box center [217, 124] width 87 height 16
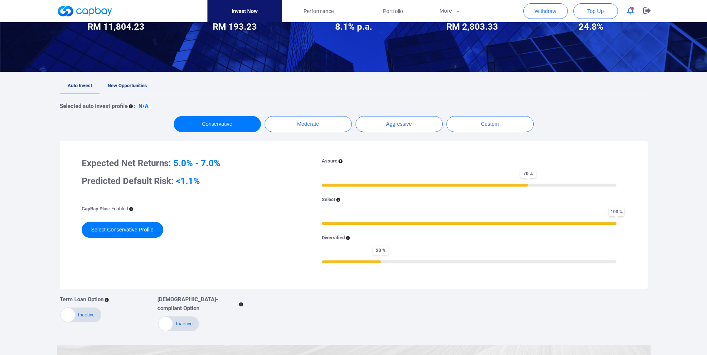
click at [341, 199] on div "Select" at bounding box center [469, 200] width 295 height 8
click at [339, 199] on icon at bounding box center [338, 200] width 4 height 4
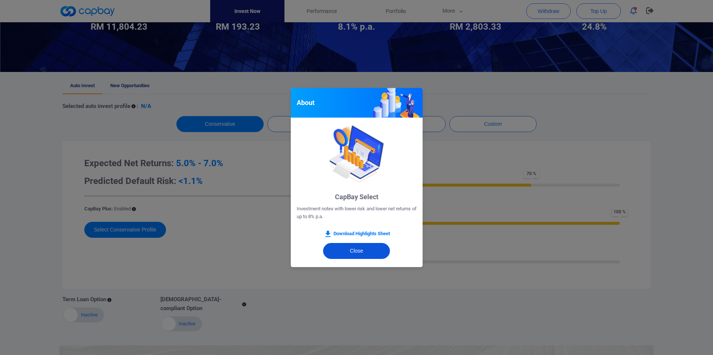
click at [353, 253] on button "Close" at bounding box center [356, 251] width 67 height 16
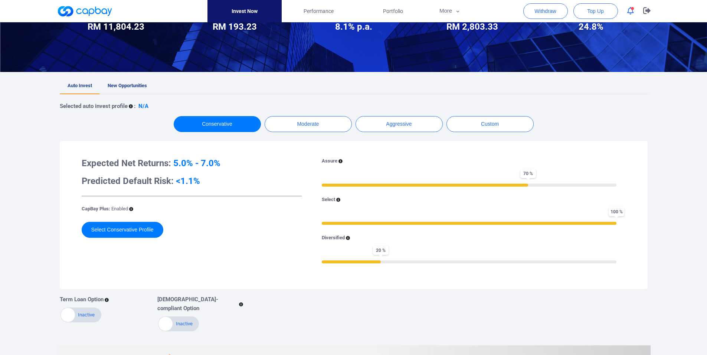
click at [348, 238] on icon at bounding box center [348, 238] width 4 height 4
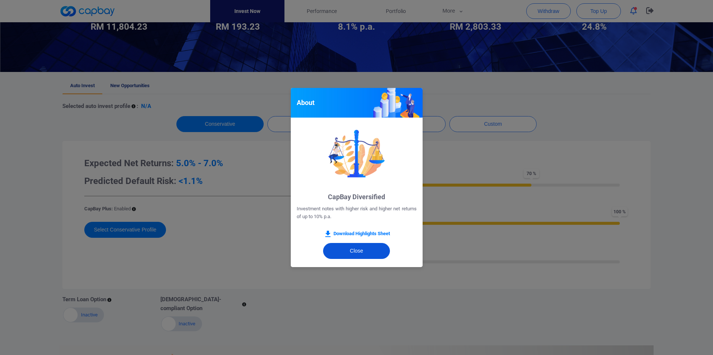
click at [349, 253] on button "Close" at bounding box center [356, 251] width 67 height 16
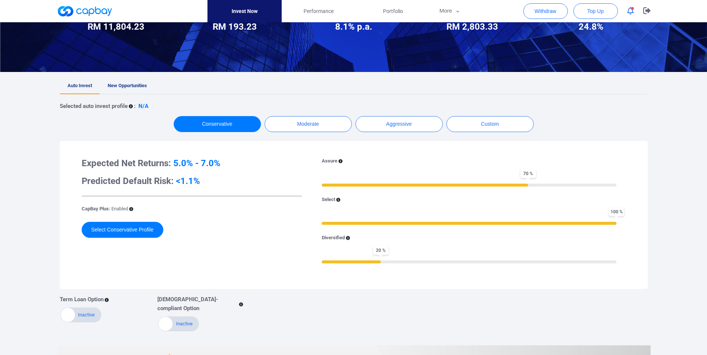
drag, startPoint x: 378, startPoint y: 260, endPoint x: 320, endPoint y: 261, distance: 58.6
click at [321, 261] on div "Assure 70 % Select 100 % Diversified 20 %" at bounding box center [469, 214] width 313 height 115
click at [320, 261] on div "Assure 70 % Select 100 % Diversified 20 %" at bounding box center [469, 214] width 313 height 115
click at [517, 123] on button "Custom" at bounding box center [489, 124] width 87 height 16
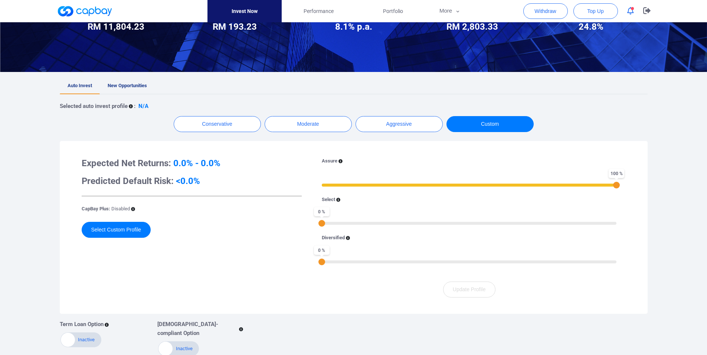
drag, startPoint x: 321, startPoint y: 185, endPoint x: 712, endPoint y: 185, distance: 390.8
click at [707, 185] on html "Invest Now Performance Portfolio More Transaction My Statements My Profile FAQs…" at bounding box center [353, 220] width 707 height 636
drag, startPoint x: 324, startPoint y: 223, endPoint x: 438, endPoint y: 224, distance: 113.6
click at [438, 224] on div "39 %" at bounding box center [436, 223] width 7 height 7
drag, startPoint x: 438, startPoint y: 224, endPoint x: 314, endPoint y: 224, distance: 124.3
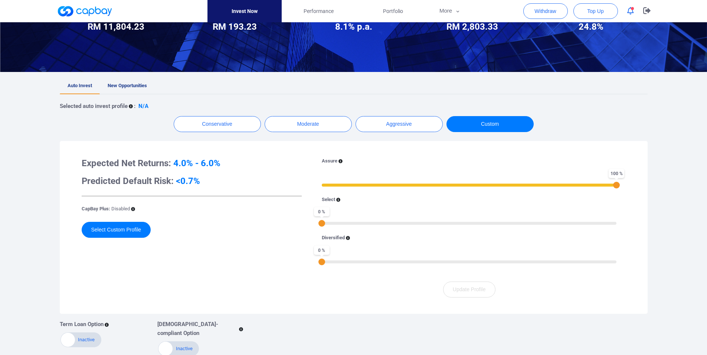
click at [315, 224] on div "Assure 100 % Select 0 % Diversified 0 %" at bounding box center [469, 214] width 313 height 115
click at [345, 240] on p "Diversified" at bounding box center [333, 238] width 23 height 8
click at [348, 239] on icon at bounding box center [348, 238] width 4 height 4
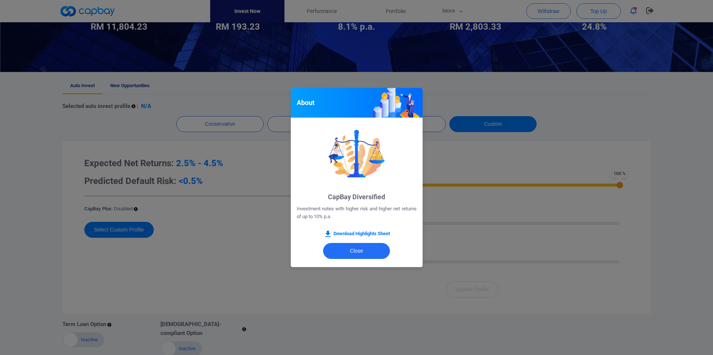
click at [251, 261] on div "About CapBay Diversified Investment notes with higher risk and higher net retur…" at bounding box center [356, 177] width 713 height 355
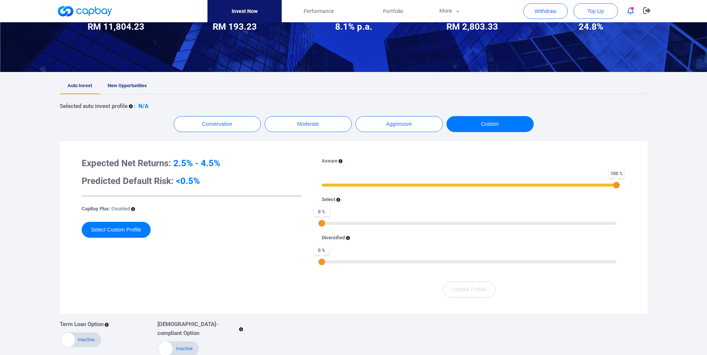
click at [337, 200] on icon at bounding box center [338, 200] width 4 height 4
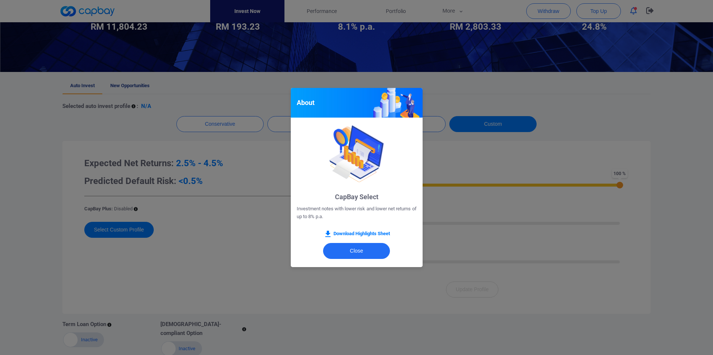
click at [260, 236] on div "About CapBay Select Investment notes with lower risk and lower net returns of u…" at bounding box center [356, 177] width 713 height 355
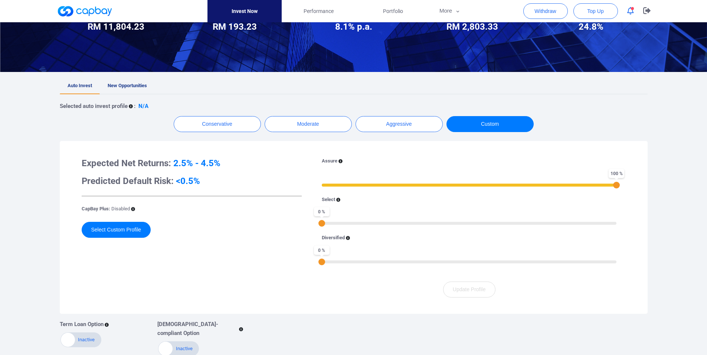
click at [423, 236] on div "Diversified" at bounding box center [469, 238] width 295 height 8
click at [448, 227] on div "Assure 100 % Select 0 % Diversified 0 %" at bounding box center [469, 214] width 313 height 115
click at [455, 224] on div "0 %" at bounding box center [469, 222] width 295 height 5
click at [483, 224] on div "55 %" at bounding box center [469, 222] width 295 height 5
click at [503, 224] on div "61 %" at bounding box center [469, 222] width 295 height 5
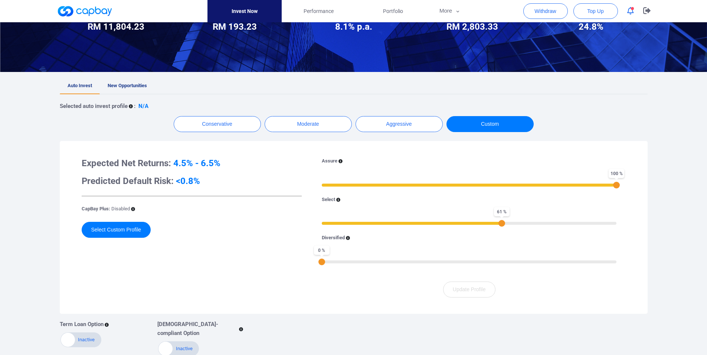
click at [504, 224] on div "61 %" at bounding box center [501, 223] width 7 height 7
click at [511, 227] on div "Assure 100 % Select 61 % Diversified 0 %" at bounding box center [469, 214] width 313 height 115
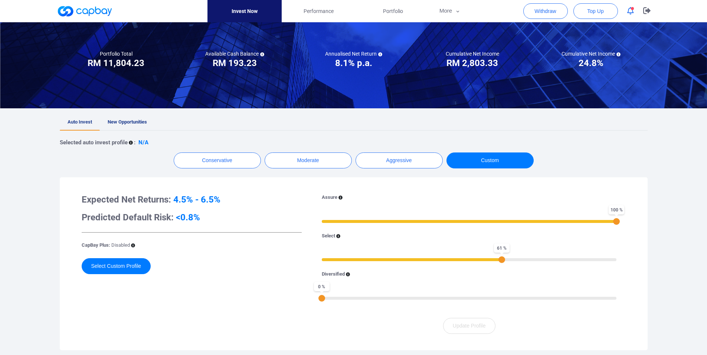
scroll to position [0, 0]
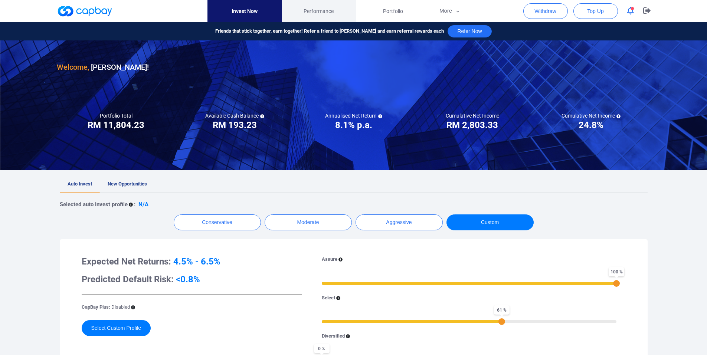
click at [317, 10] on span "Performance" at bounding box center [319, 11] width 30 height 8
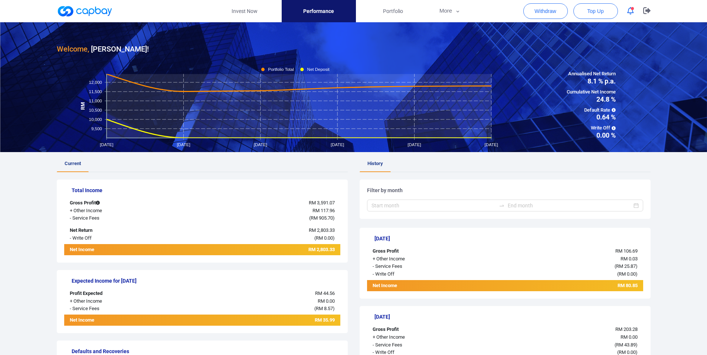
click at [612, 112] on span "Default Rate" at bounding box center [591, 111] width 49 height 8
click at [614, 111] on icon at bounding box center [614, 110] width 4 height 4
click at [324, 7] on span "Performance" at bounding box center [318, 11] width 31 height 8
click at [367, 8] on link "Portfolio" at bounding box center [393, 11] width 74 height 22
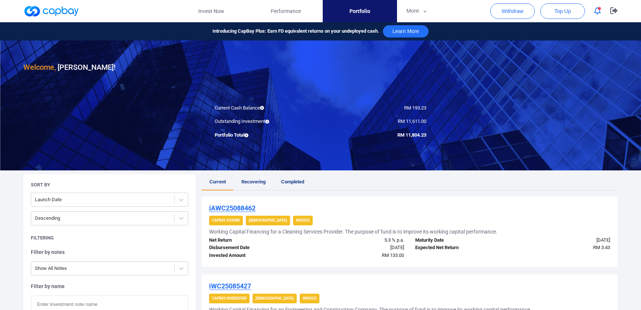
click at [256, 186] on link "Recovering" at bounding box center [253, 182] width 40 height 16
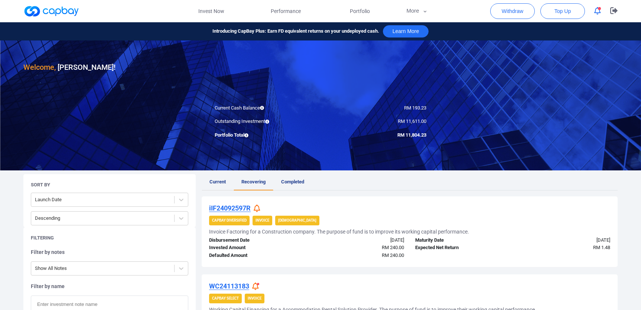
click at [214, 184] on span "Current" at bounding box center [217, 182] width 16 height 6
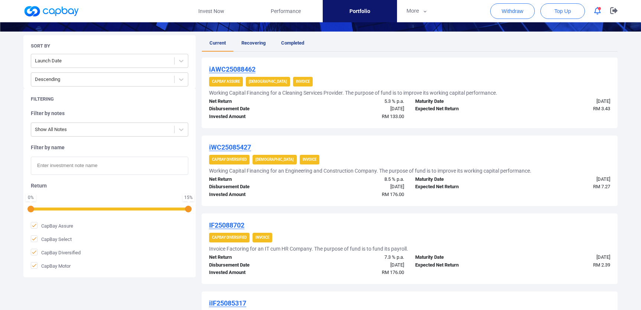
scroll to position [139, 0]
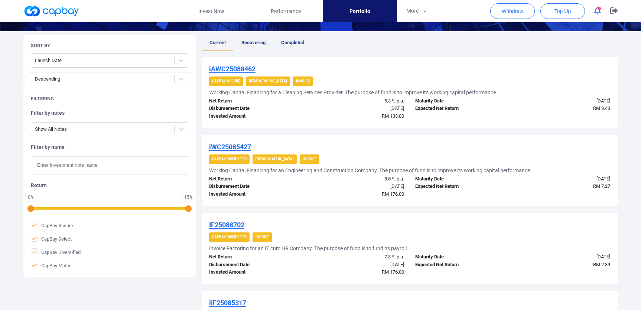
click at [181, 53] on div "Sort By Launch Date Descending" at bounding box center [109, 61] width 172 height 53
click at [179, 61] on icon at bounding box center [180, 60] width 7 height 7
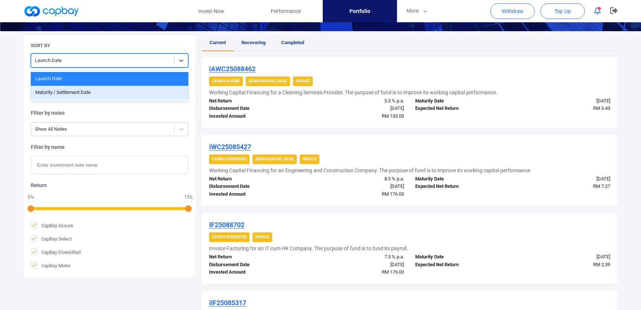
click at [128, 94] on div "Maturity / Settlement Date" at bounding box center [109, 93] width 157 height 14
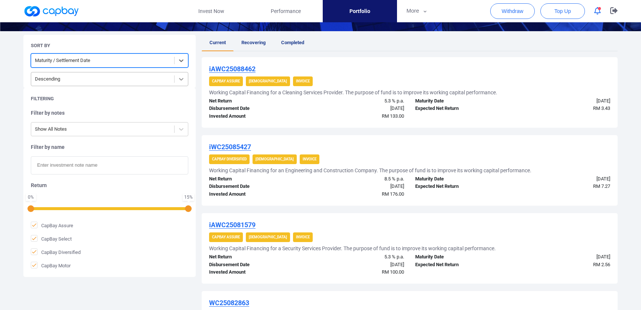
click at [182, 79] on icon at bounding box center [180, 78] width 7 height 7
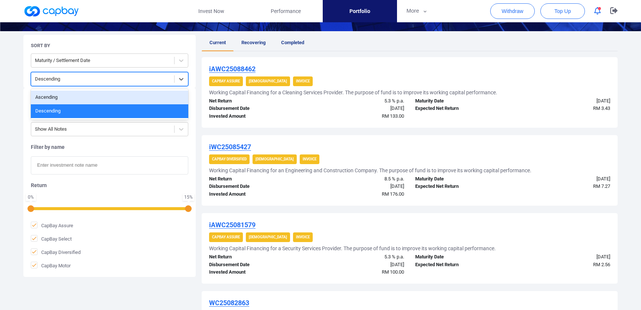
click at [133, 95] on div "Ascending" at bounding box center [109, 98] width 157 height 14
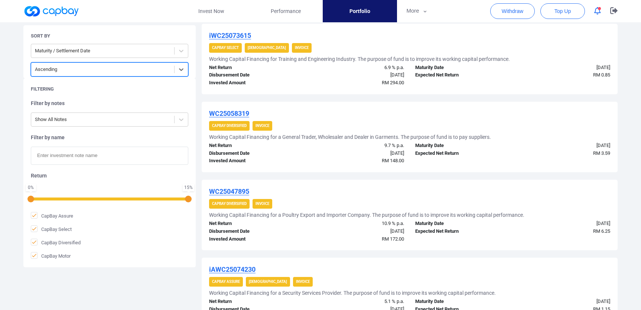
scroll to position [65, 0]
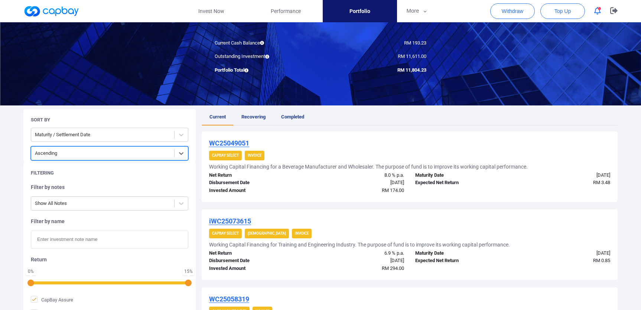
click at [252, 115] on span "Recovering" at bounding box center [253, 117] width 24 height 6
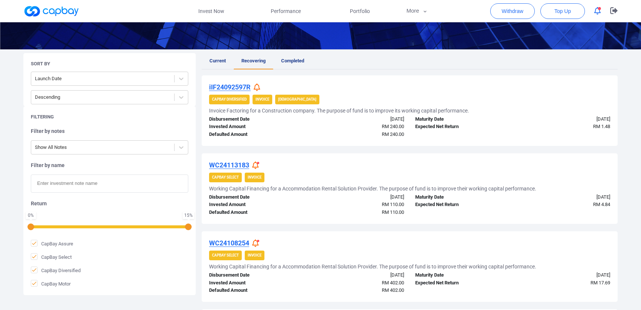
scroll to position [120, 0]
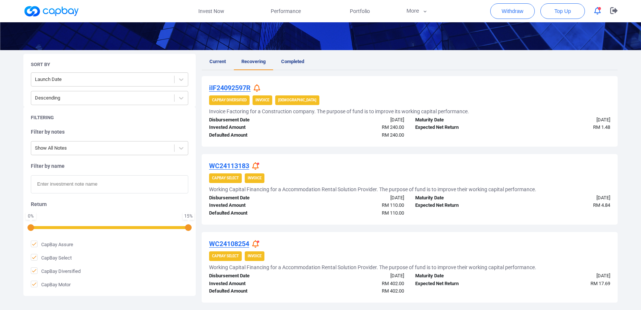
click at [219, 61] on span "Current" at bounding box center [217, 62] width 16 height 6
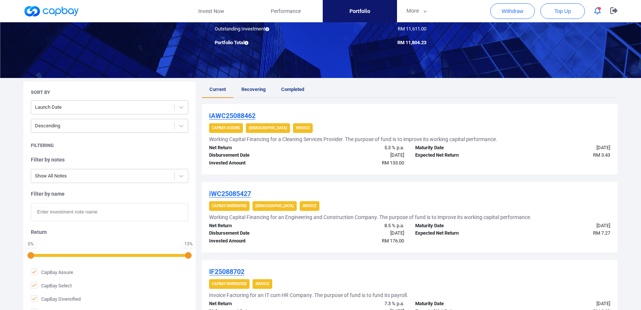
scroll to position [111, 0]
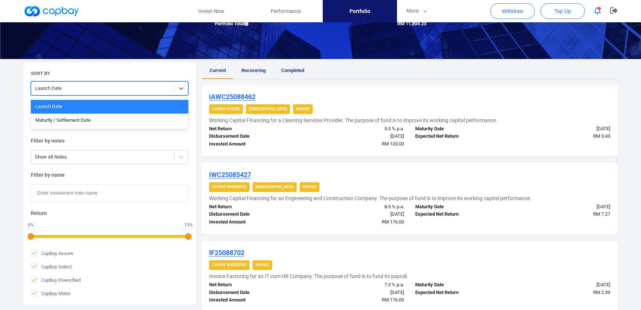
click at [173, 90] on div "Launch Date" at bounding box center [102, 88] width 143 height 12
click at [153, 121] on div "Maturity / Settlement Date" at bounding box center [109, 121] width 157 height 14
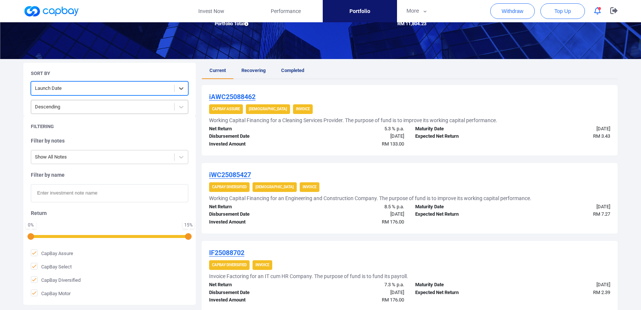
click at [171, 111] on div "Descending" at bounding box center [102, 107] width 143 height 12
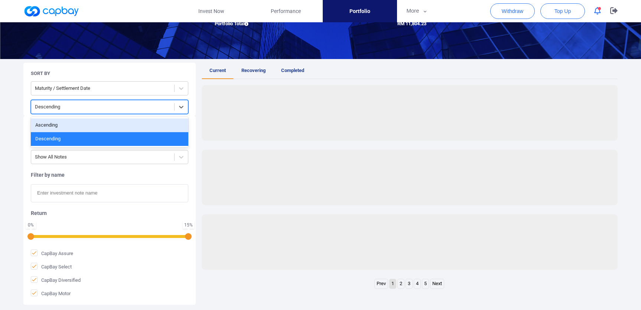
click at [157, 124] on div "Ascending" at bounding box center [109, 125] width 157 height 14
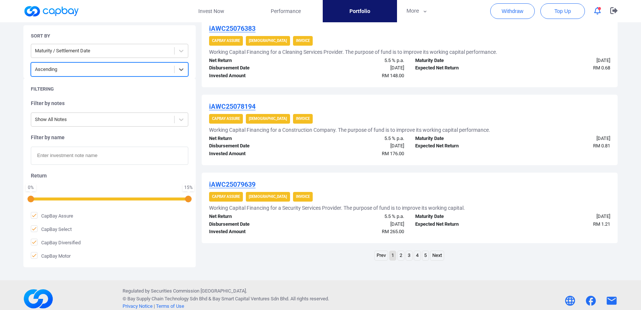
scroll to position [733, 0]
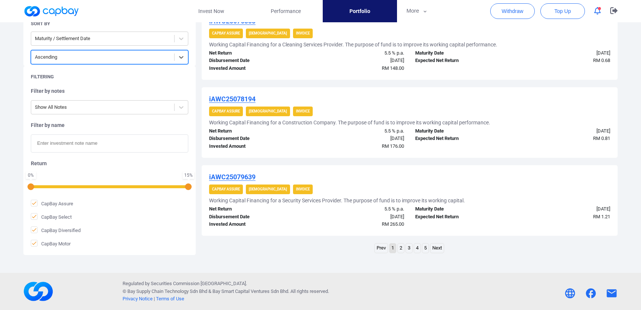
click at [441, 251] on link "Next" at bounding box center [436, 247] width 13 height 9
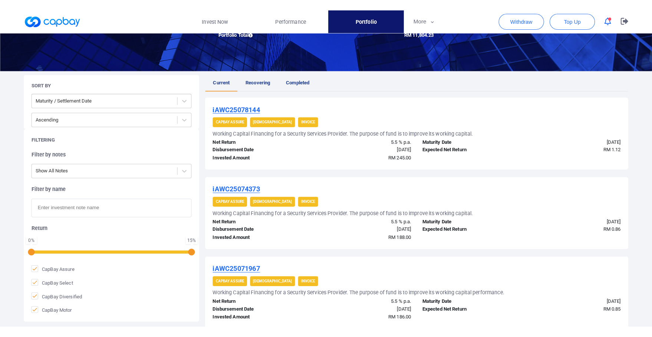
scroll to position [111, 0]
